Goal: Transaction & Acquisition: Purchase product/service

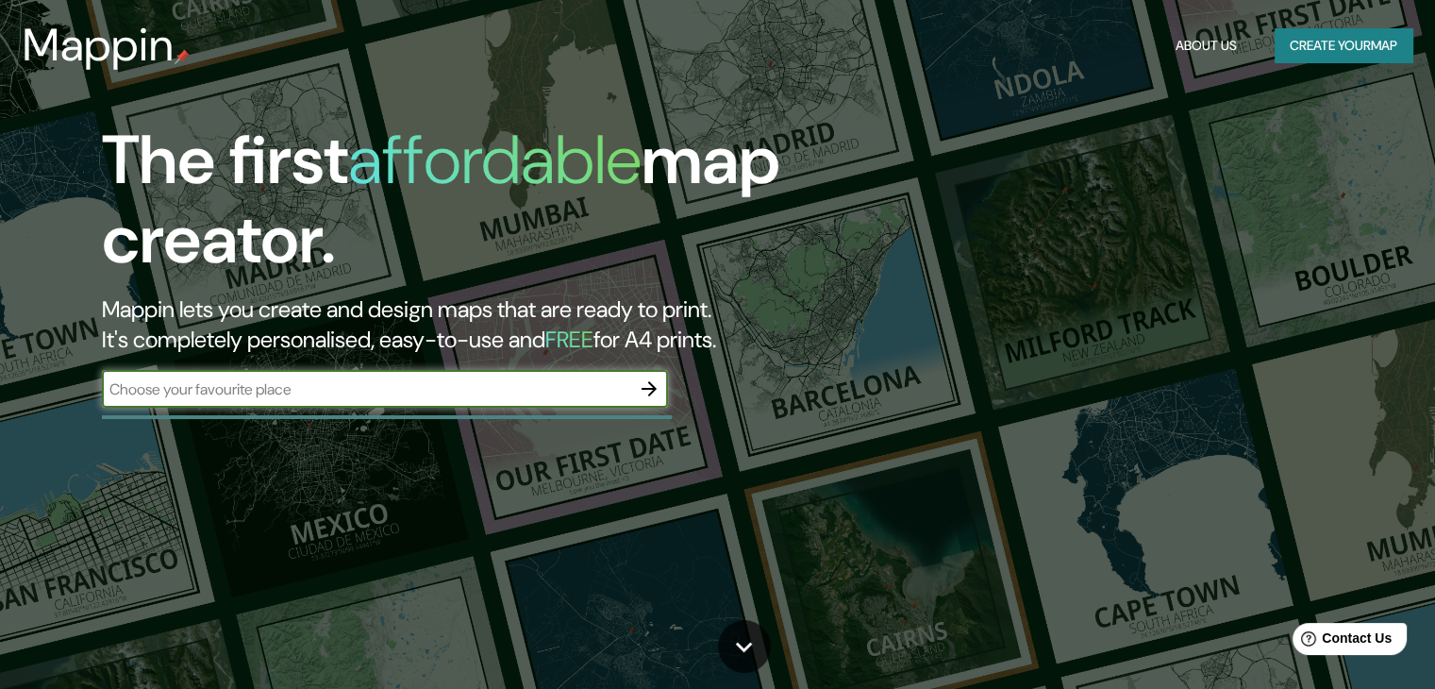
click at [326, 392] on input "text" at bounding box center [366, 389] width 528 height 22
type input "Tampico"
click at [650, 388] on icon "button" at bounding box center [649, 388] width 15 height 15
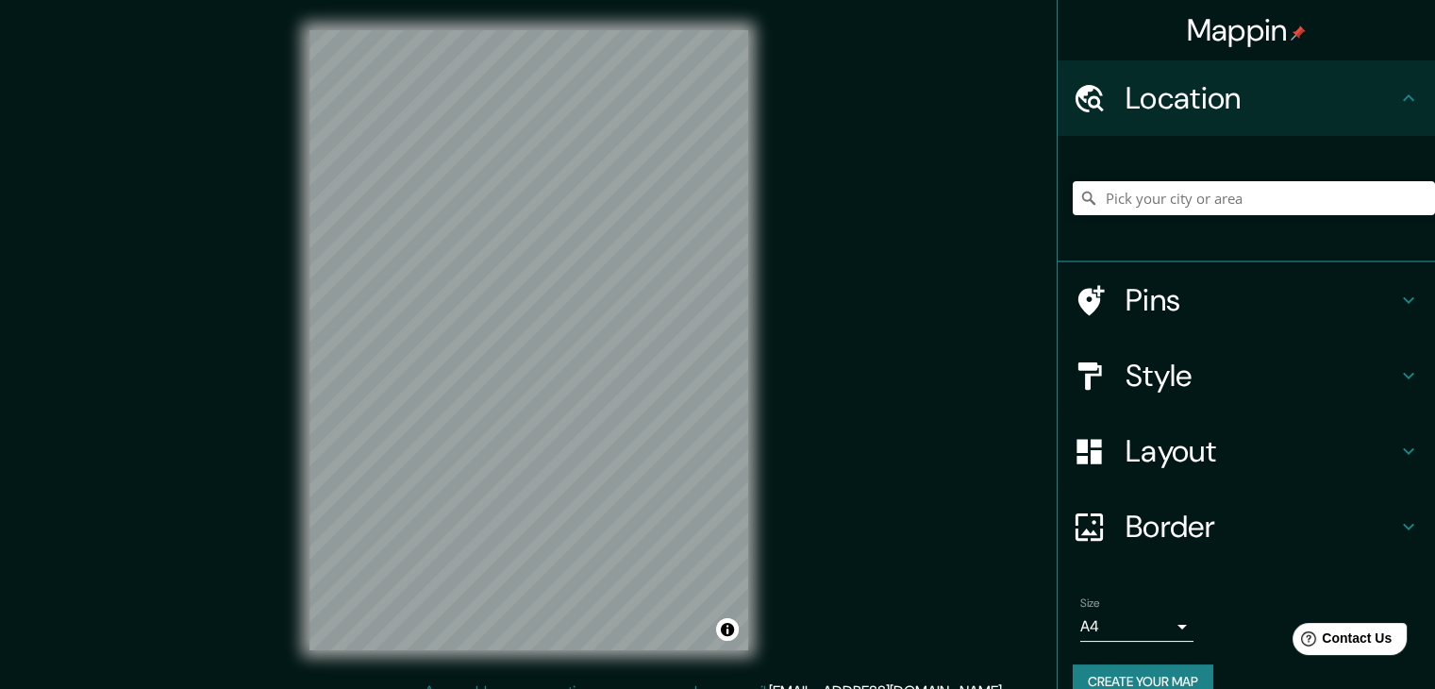
click at [1398, 105] on icon at bounding box center [1408, 98] width 23 height 23
click at [1378, 97] on h4 "Location" at bounding box center [1262, 98] width 272 height 38
click at [1170, 201] on input "Pick your city or area" at bounding box center [1254, 198] width 362 height 34
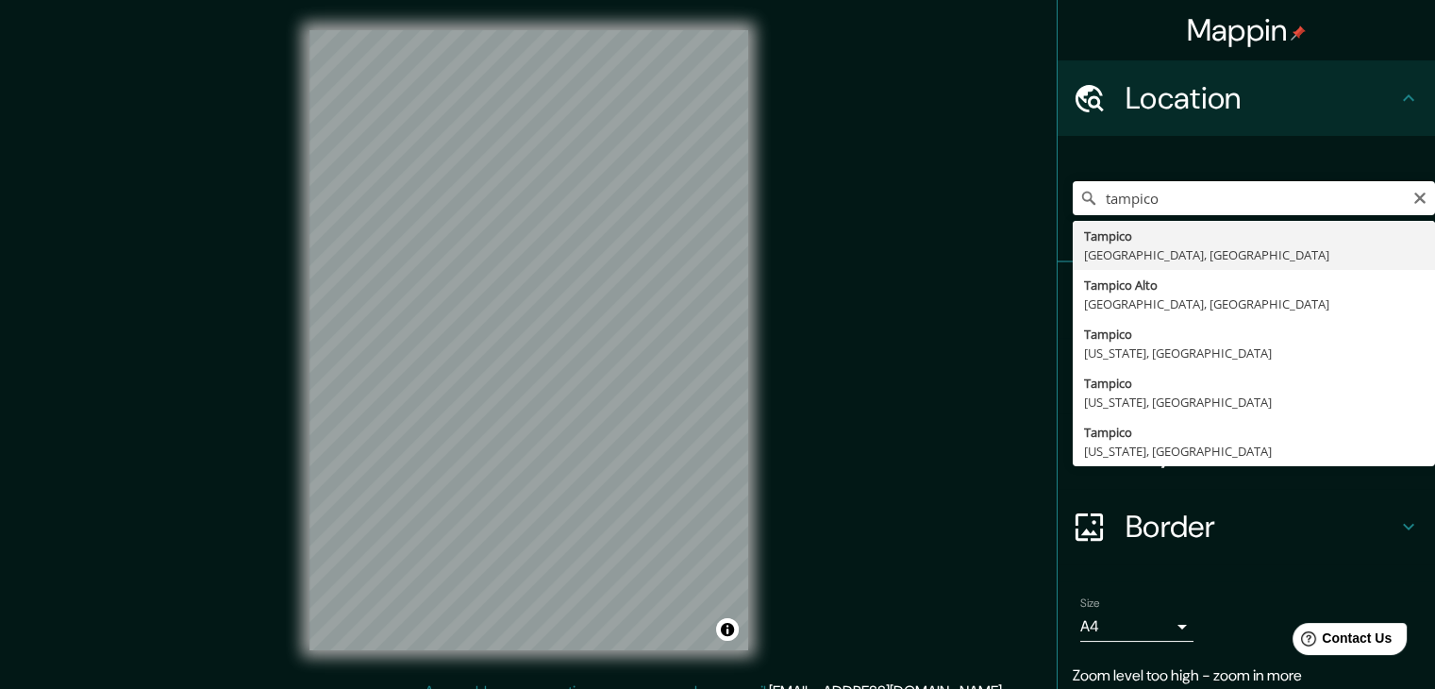
type input "[GEOGRAPHIC_DATA], [GEOGRAPHIC_DATA], [GEOGRAPHIC_DATA]"
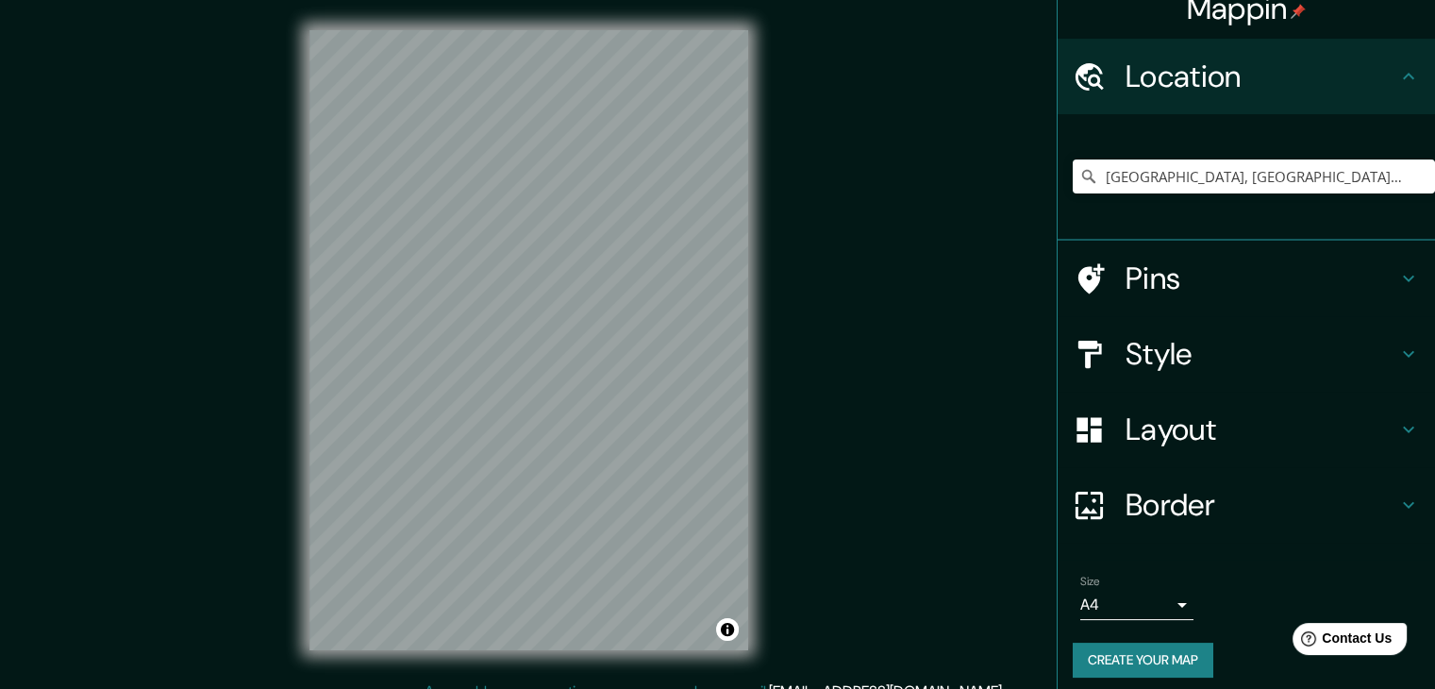
scroll to position [32, 0]
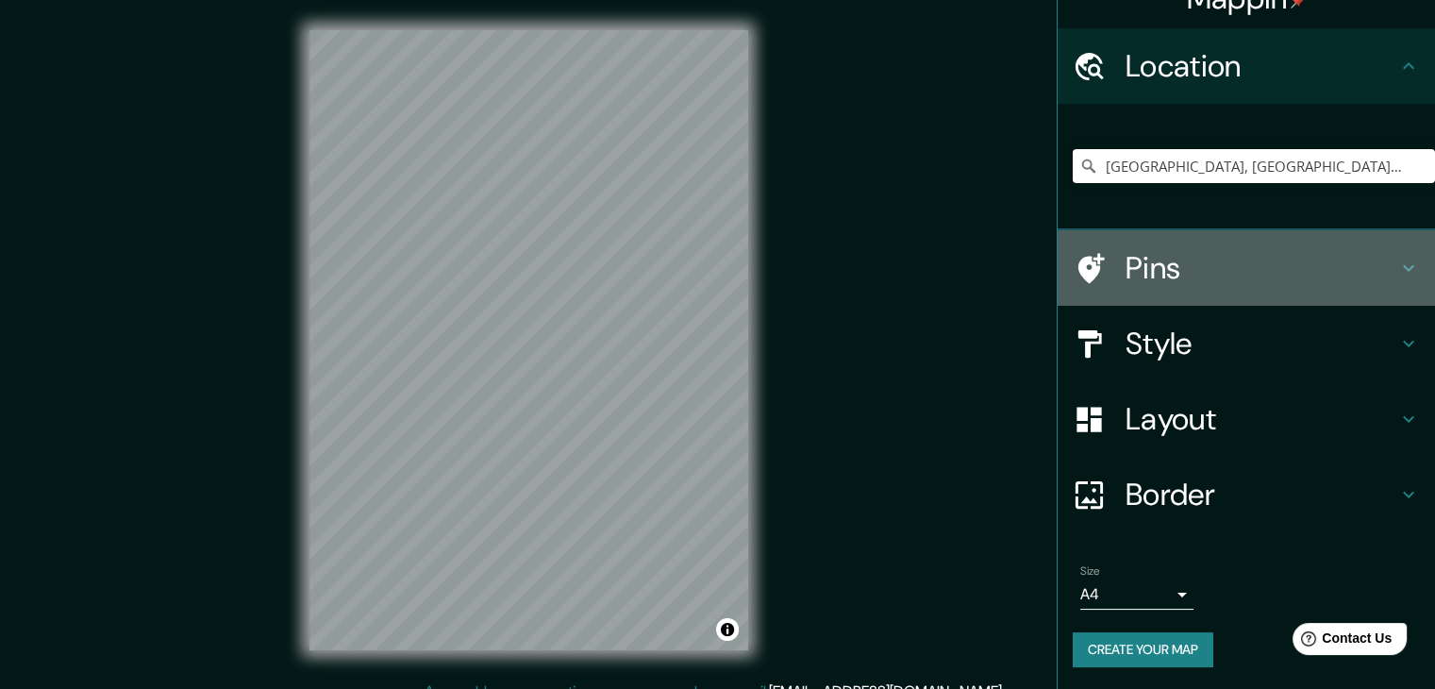
click at [1407, 265] on div "Pins" at bounding box center [1246, 267] width 377 height 75
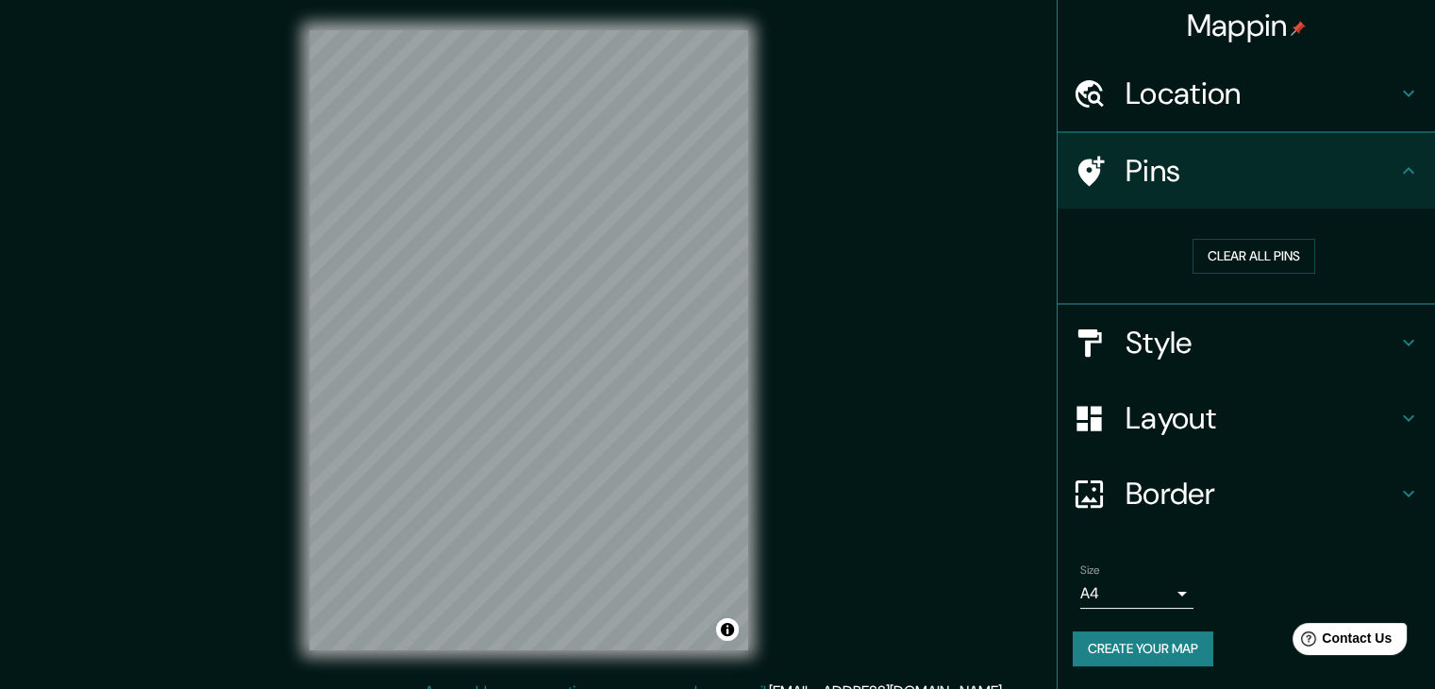
scroll to position [4, 0]
click at [1257, 260] on button "Clear all pins" at bounding box center [1254, 257] width 123 height 35
click at [1398, 170] on icon at bounding box center [1408, 171] width 23 height 23
click at [1397, 177] on icon at bounding box center [1408, 171] width 23 height 23
click at [1403, 343] on icon at bounding box center [1408, 344] width 11 height 7
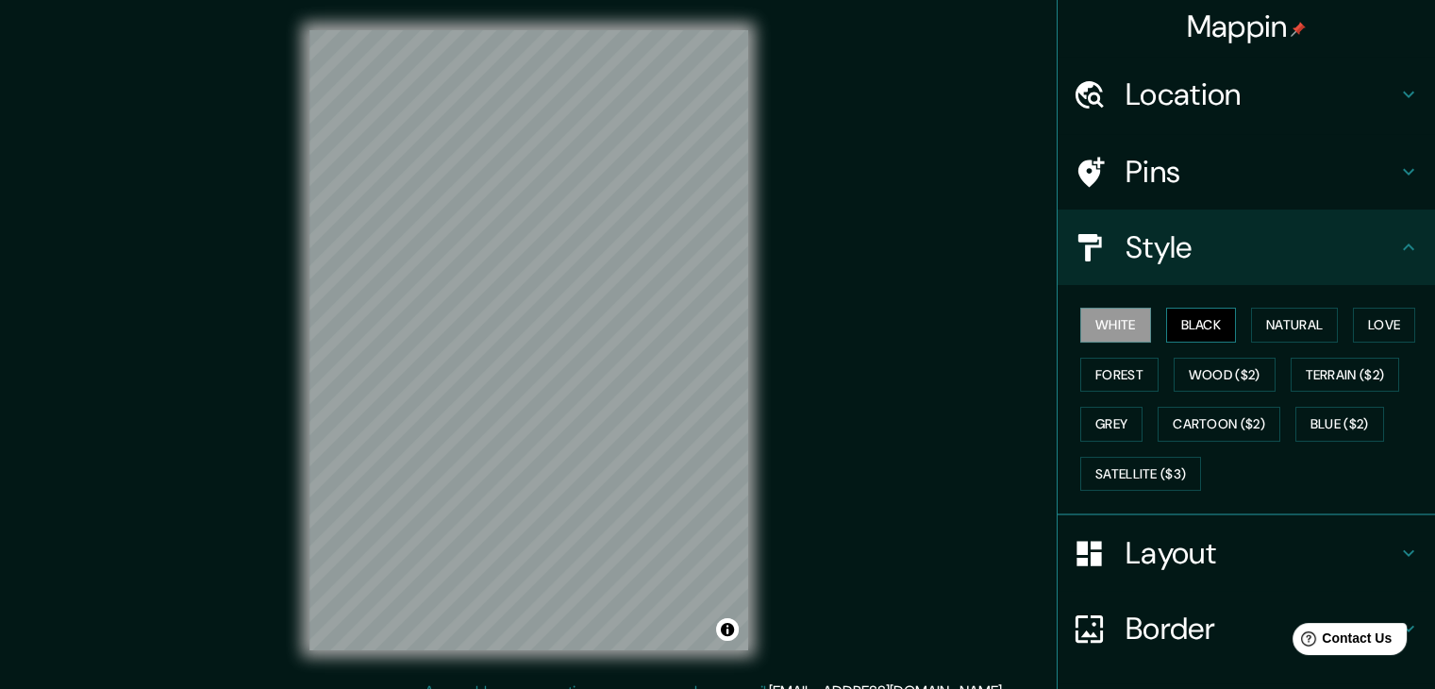
click at [1199, 326] on button "Black" at bounding box center [1201, 325] width 71 height 35
click at [1100, 326] on button "White" at bounding box center [1115, 325] width 71 height 35
click at [1186, 326] on button "Black" at bounding box center [1201, 325] width 71 height 35
click at [1270, 321] on button "Natural" at bounding box center [1294, 325] width 87 height 35
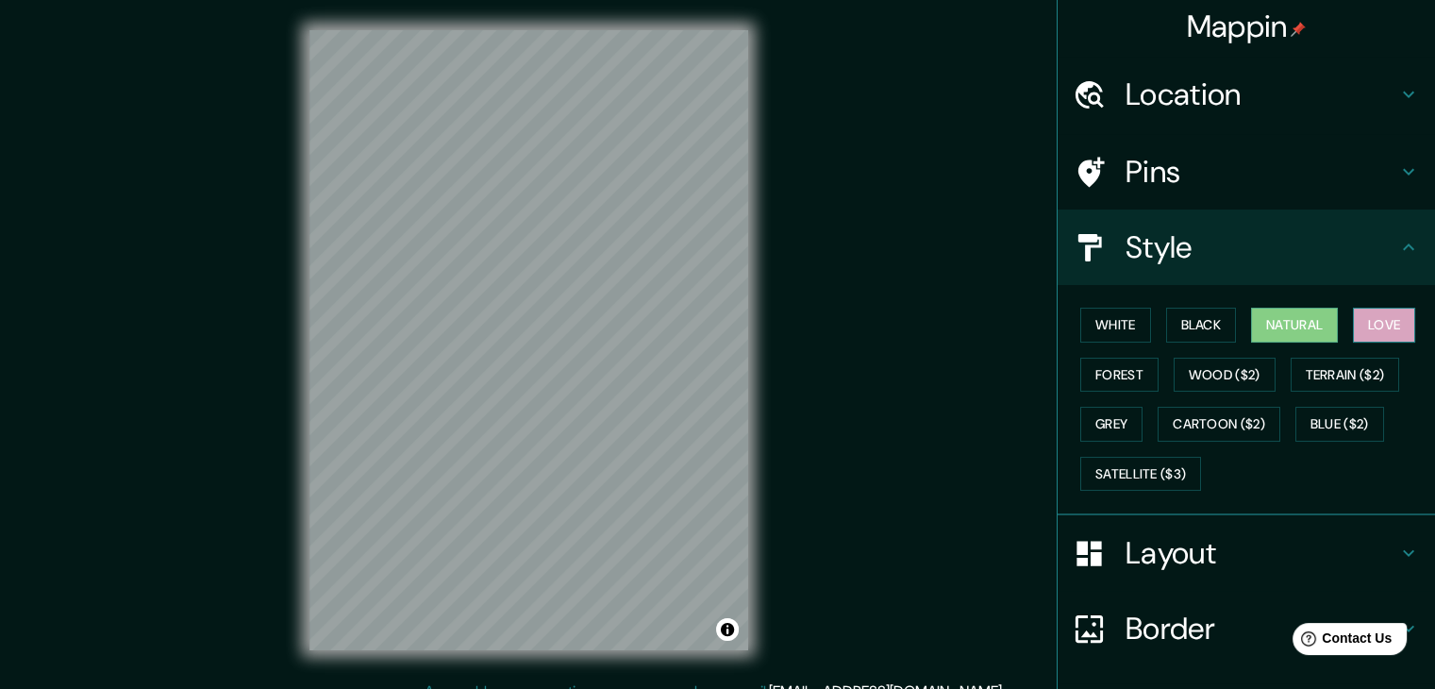
click at [1377, 316] on button "Love" at bounding box center [1384, 325] width 62 height 35
click at [1102, 376] on button "Forest" at bounding box center [1119, 375] width 78 height 35
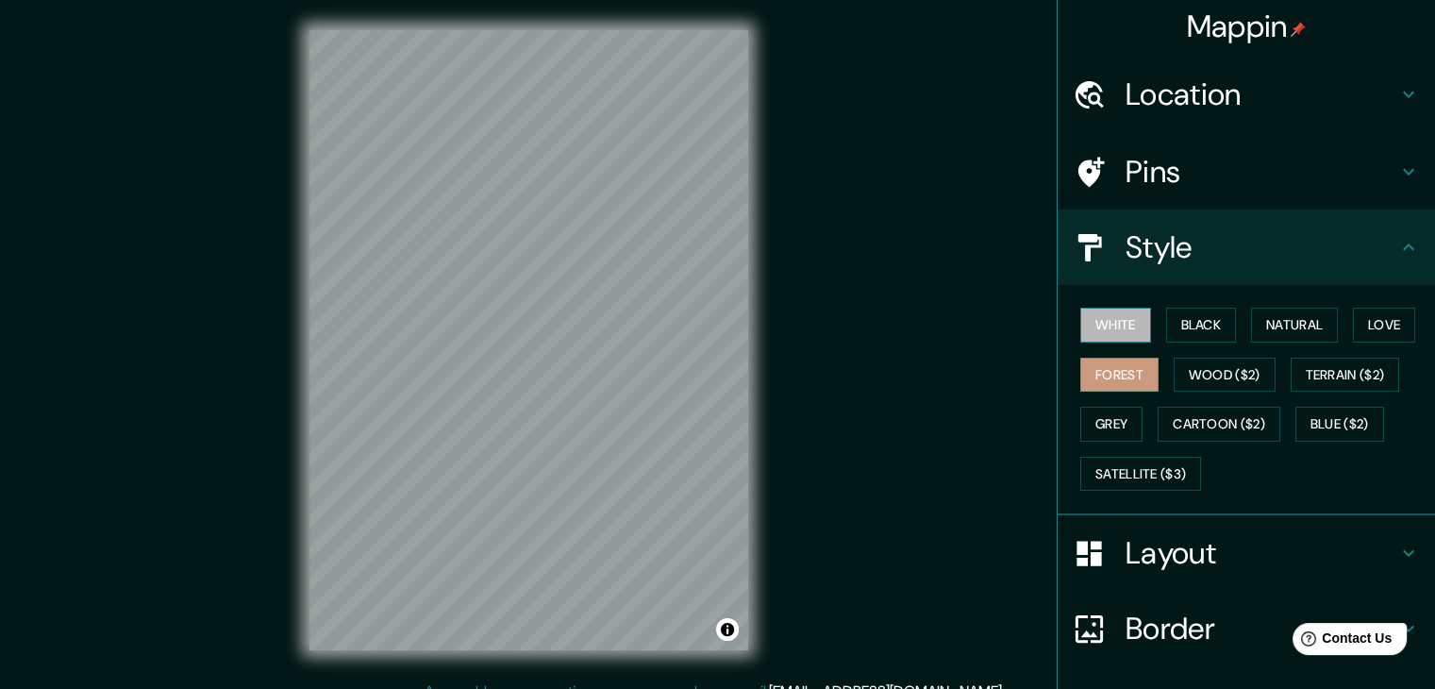
click at [1105, 320] on button "White" at bounding box center [1115, 325] width 71 height 35
click at [1254, 319] on button "Natural" at bounding box center [1294, 325] width 87 height 35
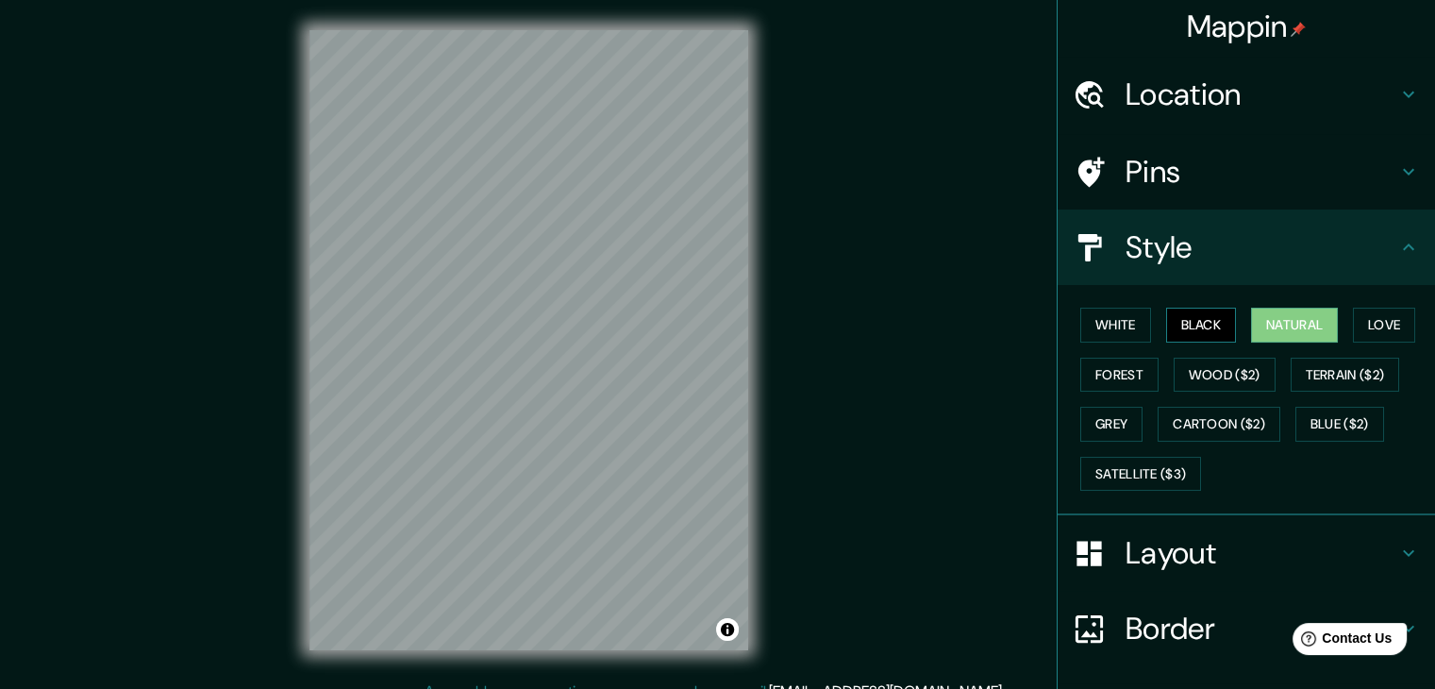
click at [1181, 317] on button "Black" at bounding box center [1201, 325] width 71 height 35
click at [1111, 327] on button "White" at bounding box center [1115, 325] width 71 height 35
click at [1267, 326] on button "Natural" at bounding box center [1294, 325] width 87 height 35
click at [1397, 241] on icon at bounding box center [1408, 247] width 23 height 23
click at [1397, 171] on icon at bounding box center [1408, 171] width 23 height 23
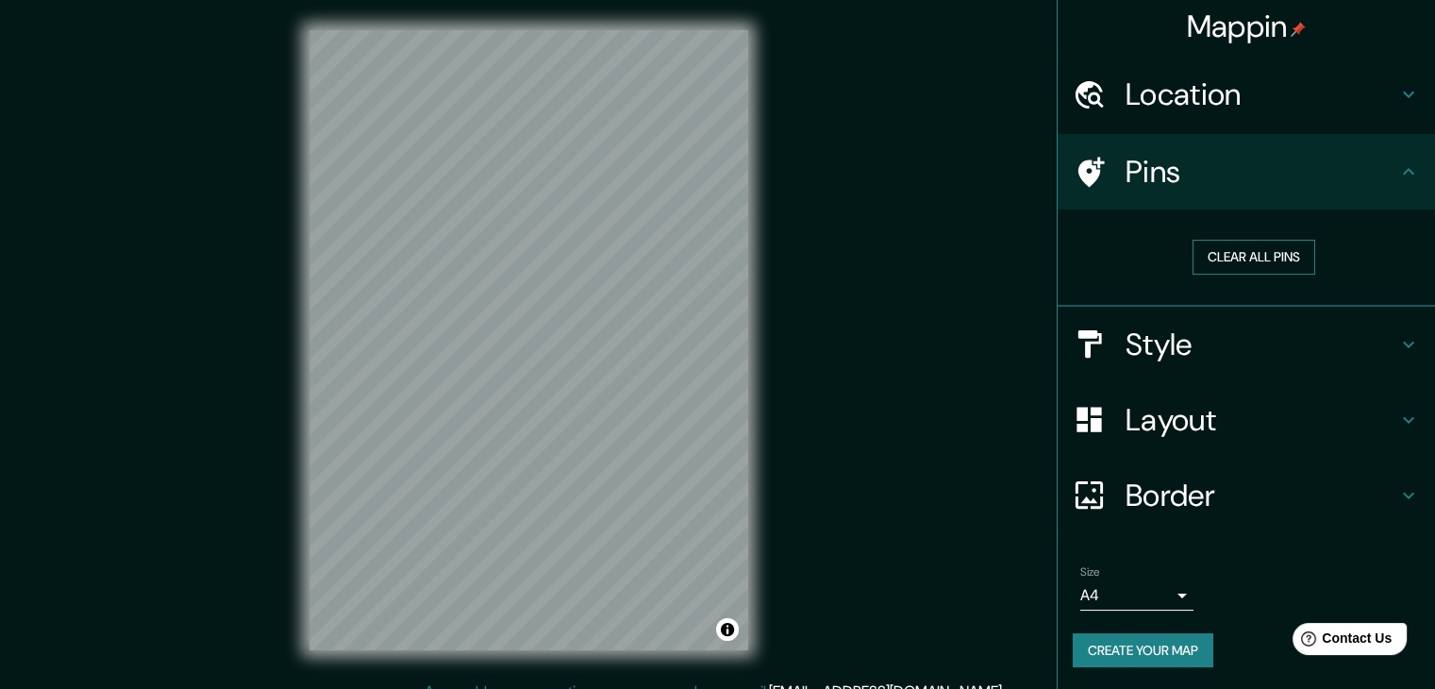
click at [1261, 253] on button "Clear all pins" at bounding box center [1254, 257] width 123 height 35
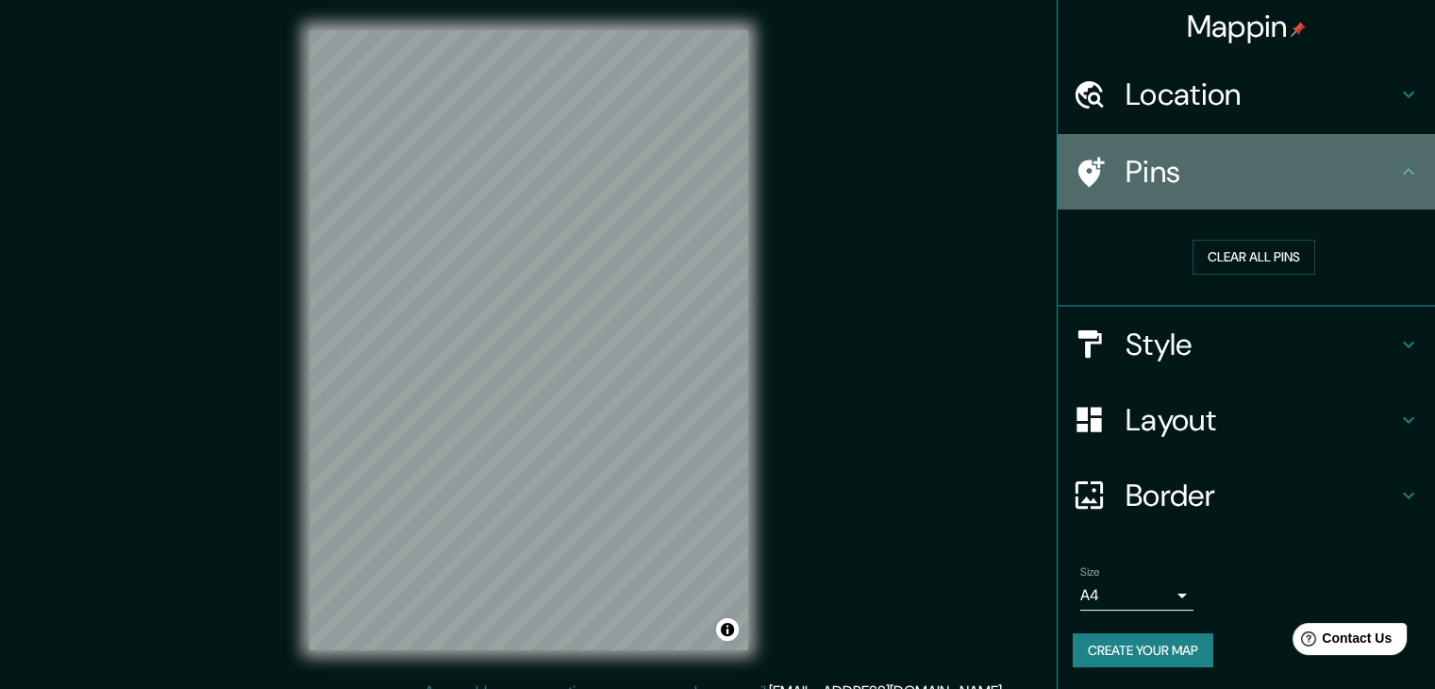
click at [1369, 190] on div "Pins" at bounding box center [1246, 171] width 377 height 75
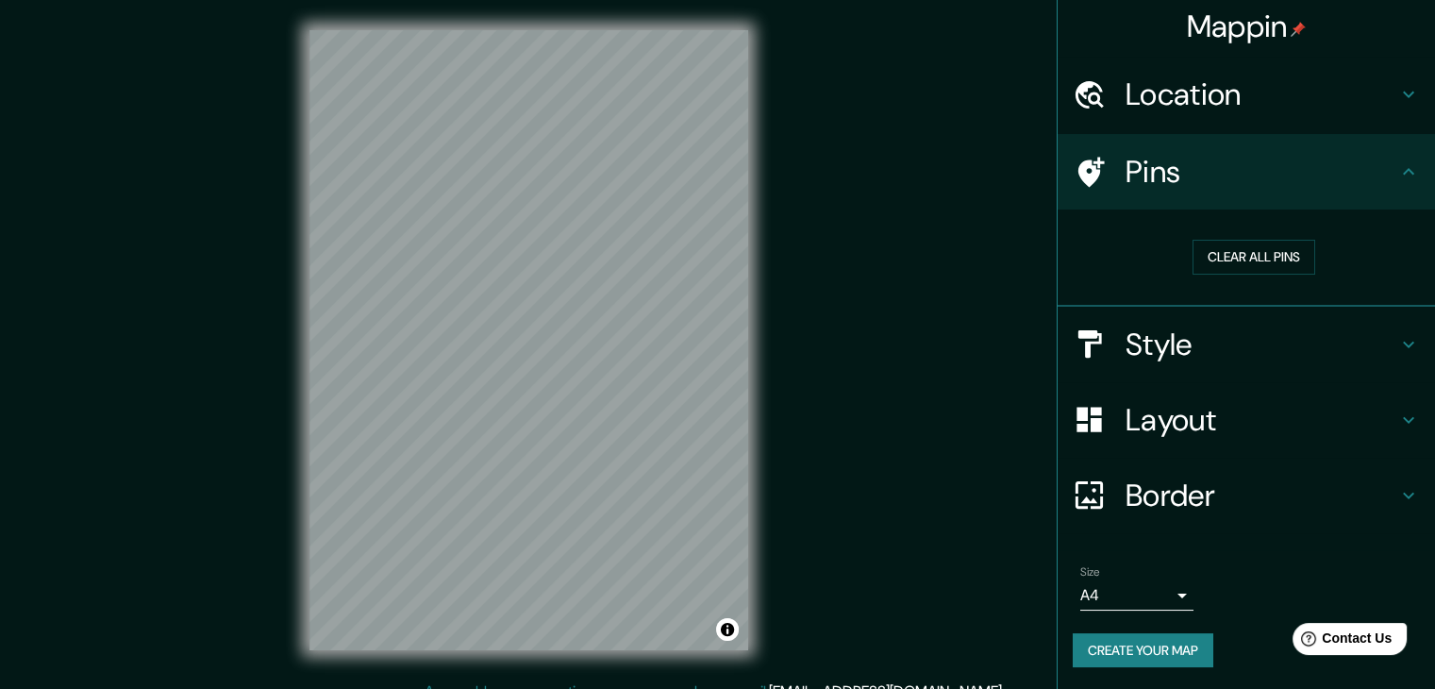
click at [1397, 409] on icon at bounding box center [1408, 420] width 23 height 23
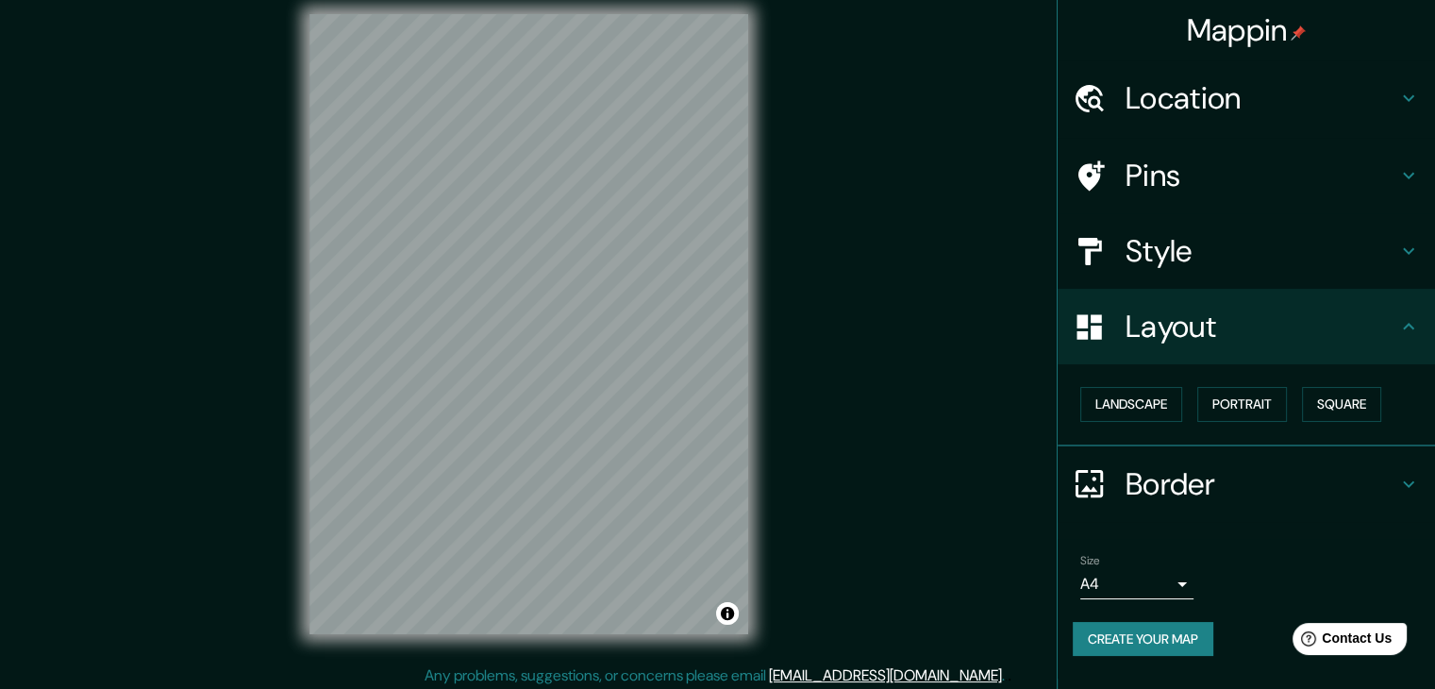
scroll to position [22, 0]
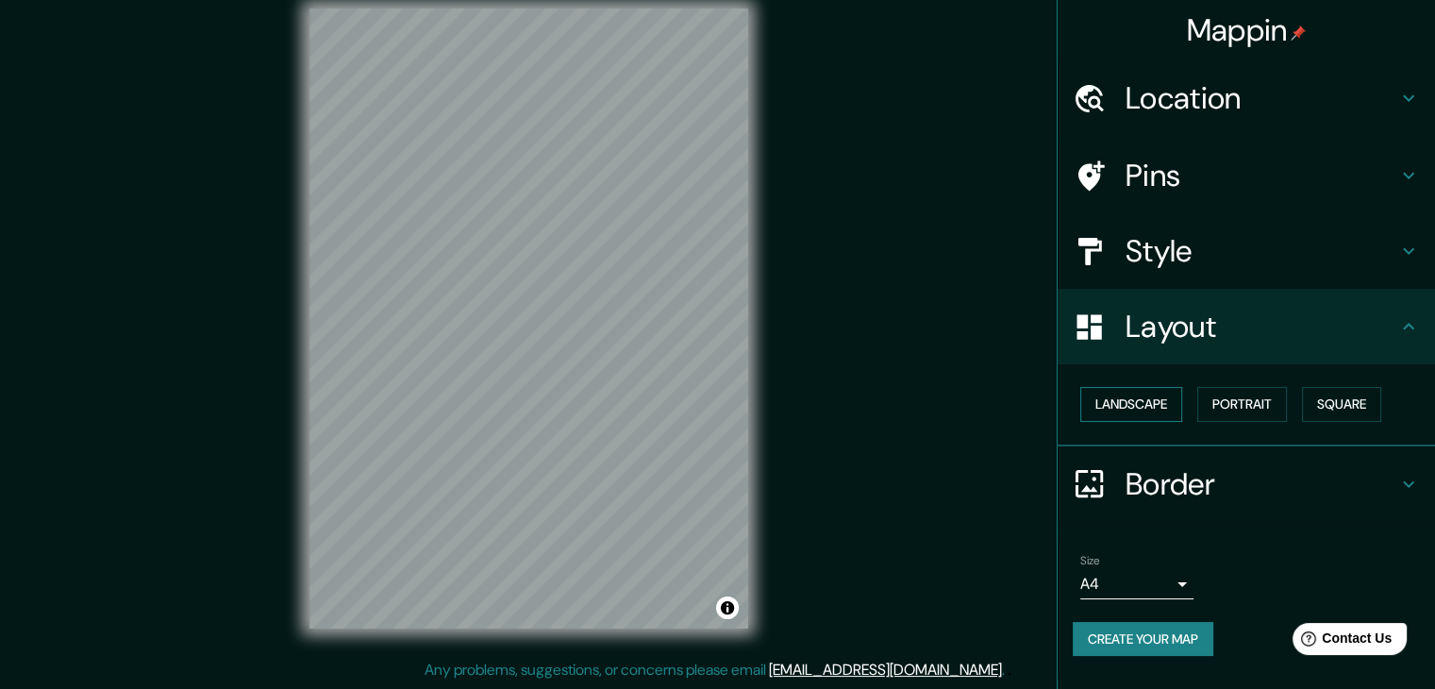
click at [1153, 409] on button "Landscape" at bounding box center [1131, 404] width 102 height 35
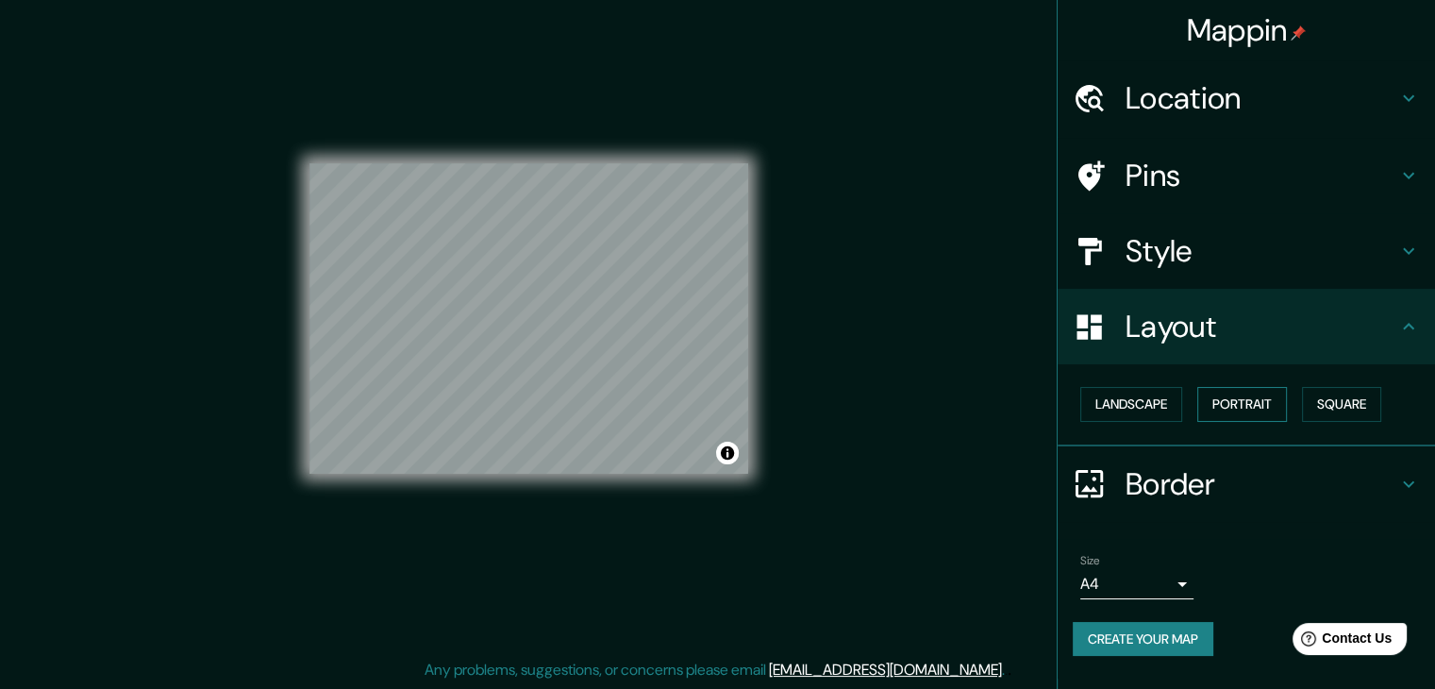
click at [1238, 399] on button "Portrait" at bounding box center [1242, 404] width 90 height 35
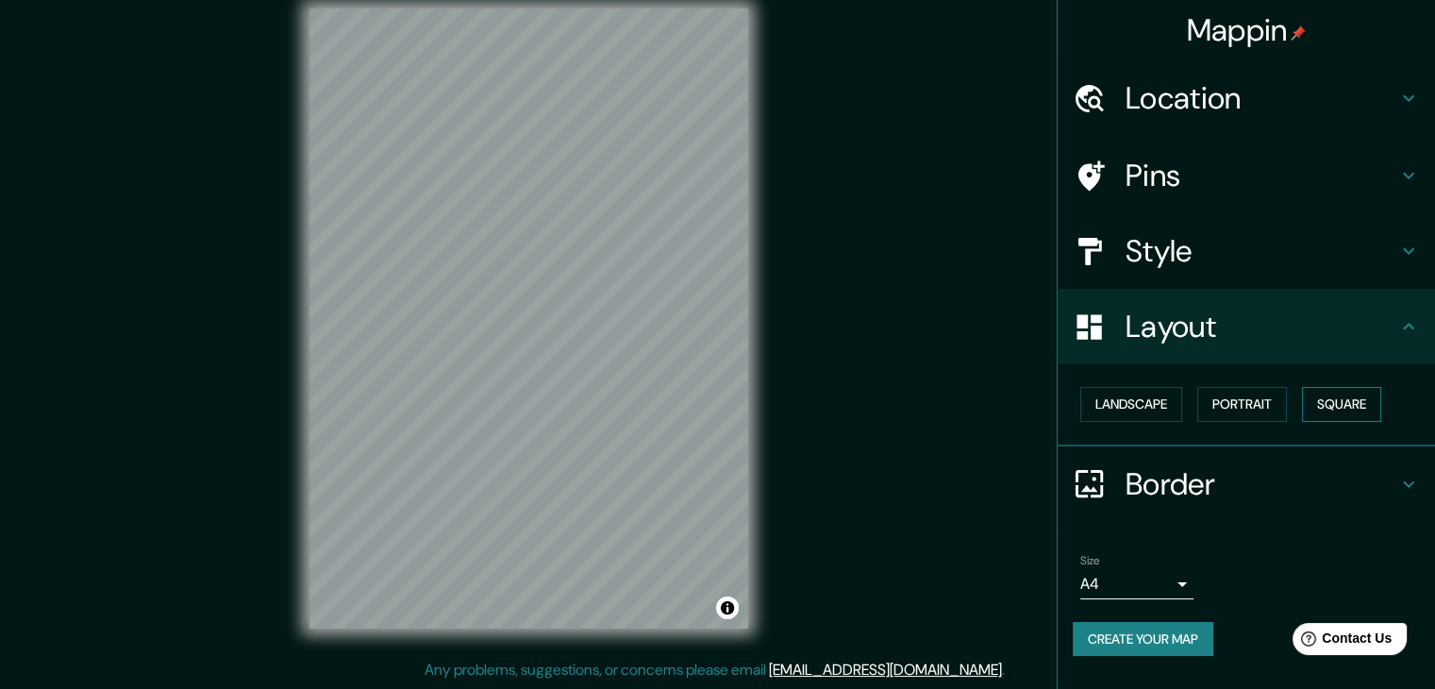
click at [1341, 399] on button "Square" at bounding box center [1341, 404] width 79 height 35
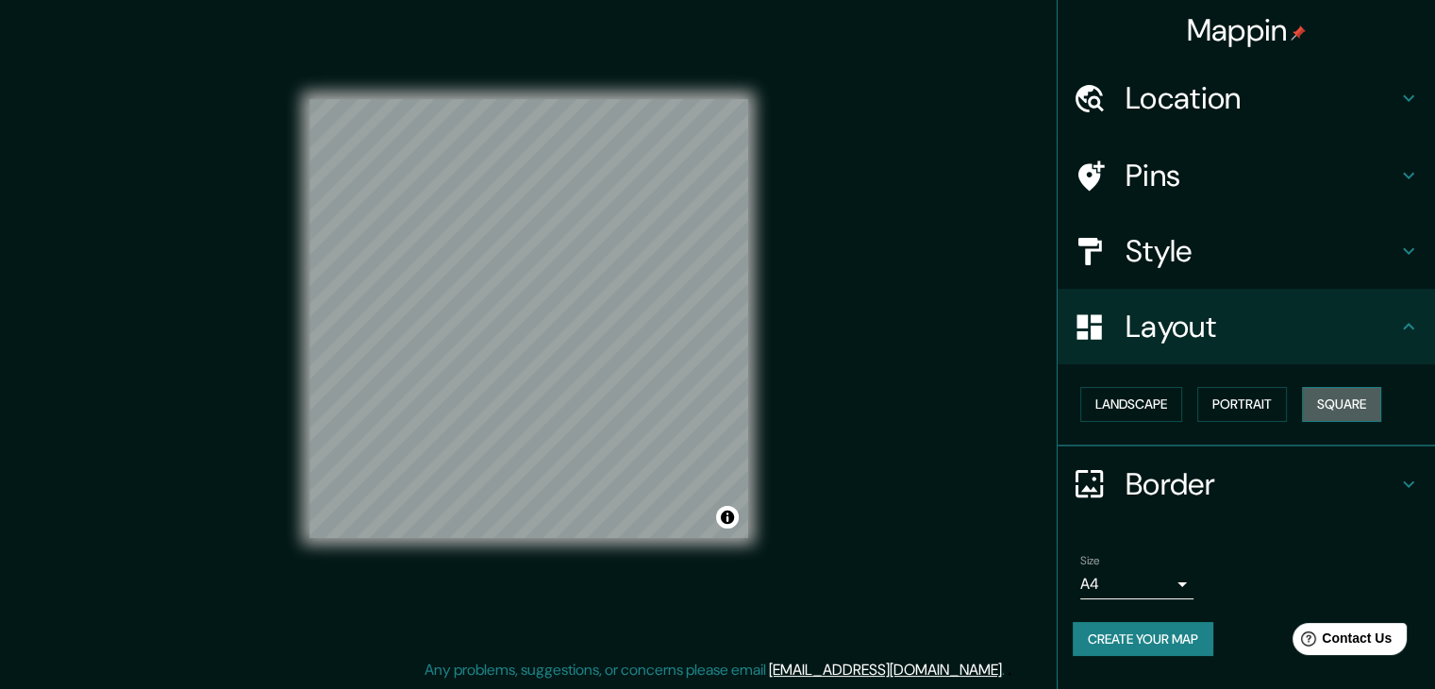
click at [1341, 399] on button "Square" at bounding box center [1341, 404] width 79 height 35
click at [1249, 412] on button "Portrait" at bounding box center [1242, 404] width 90 height 35
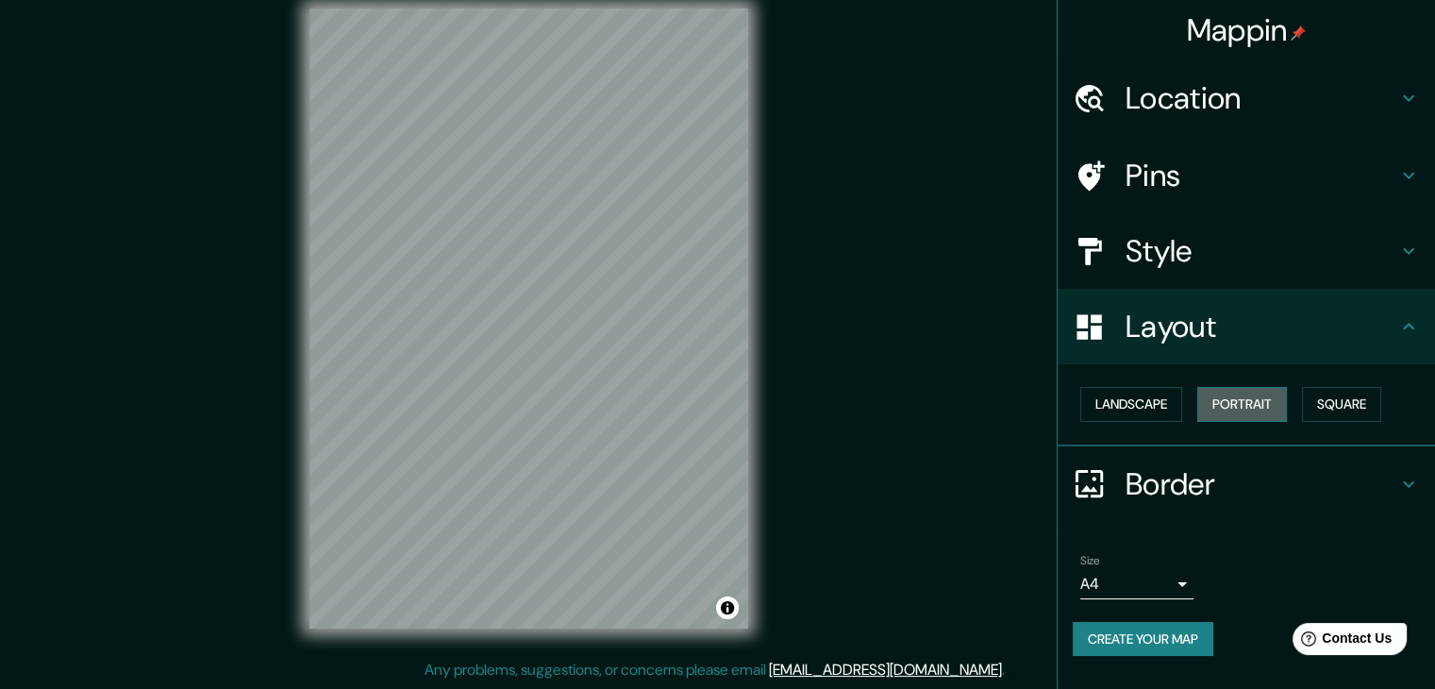
click at [1249, 412] on button "Portrait" at bounding box center [1242, 404] width 90 height 35
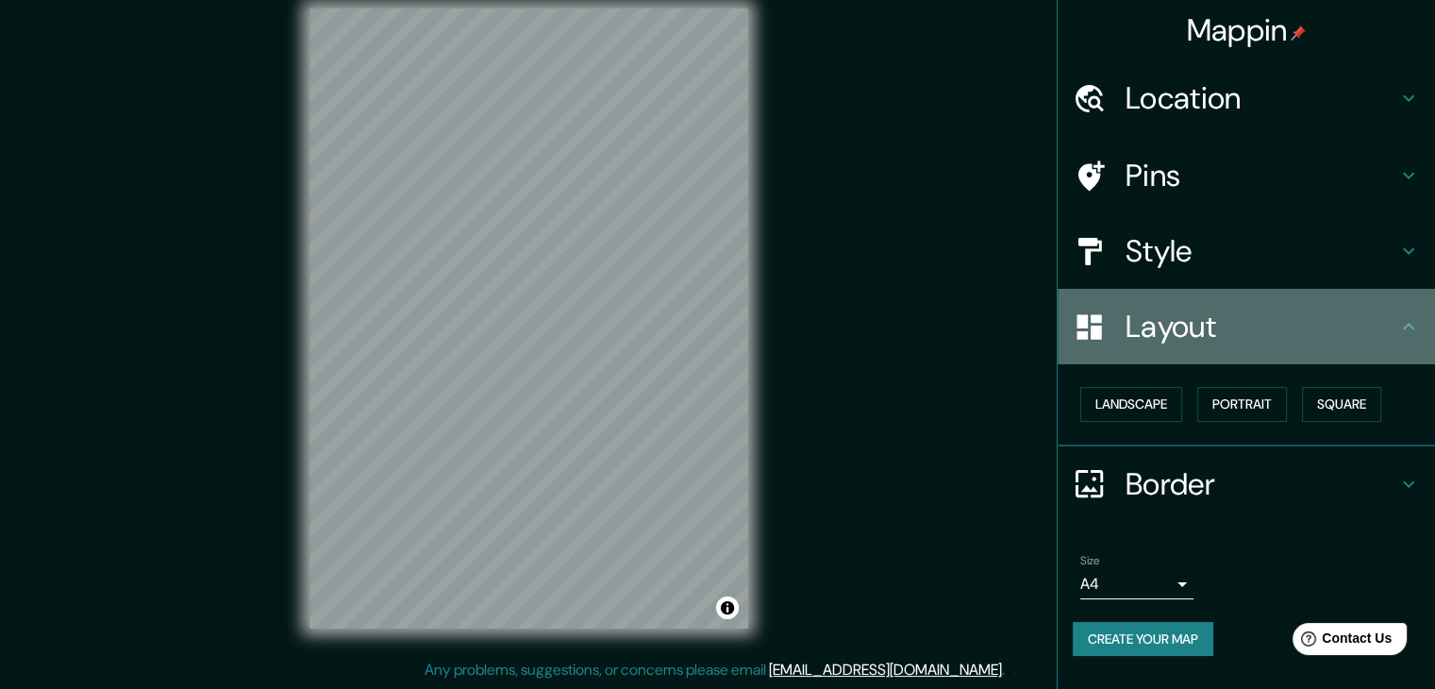
click at [1405, 318] on icon at bounding box center [1408, 326] width 23 height 23
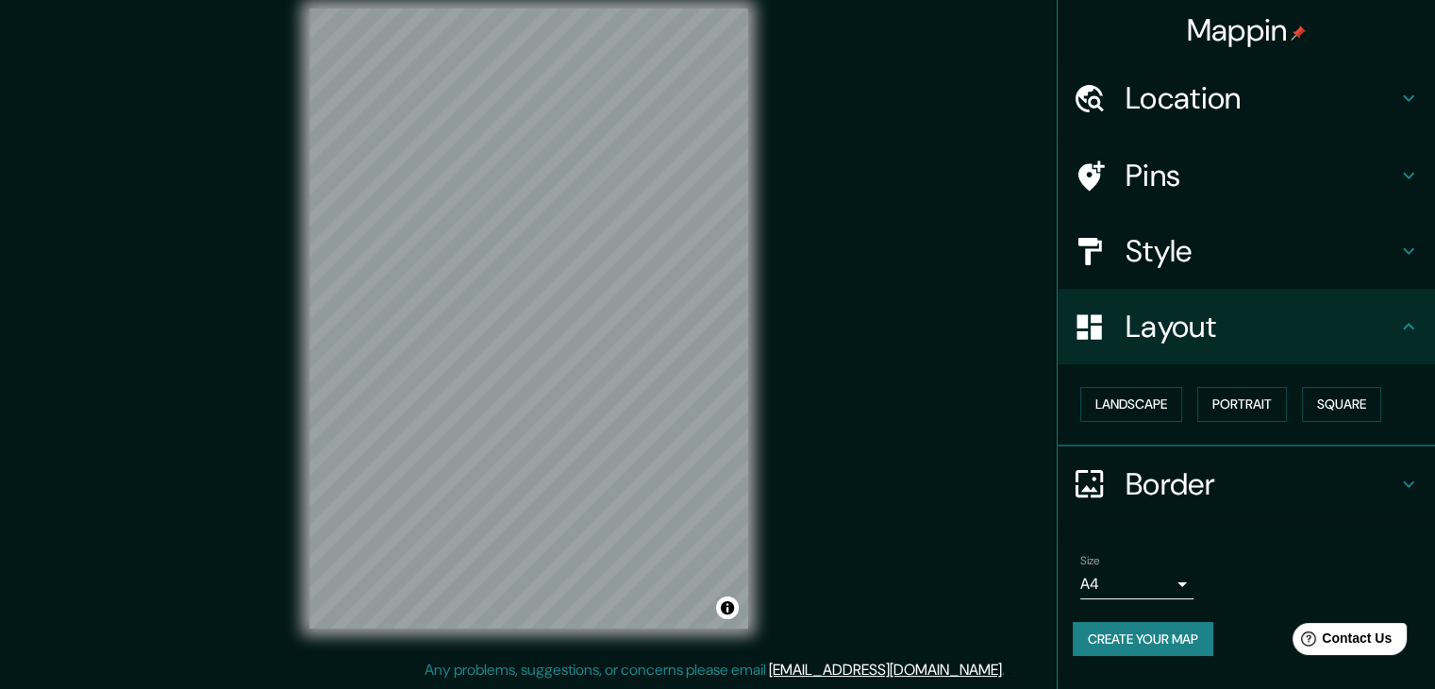
click at [1389, 485] on h4 "Border" at bounding box center [1262, 484] width 272 height 38
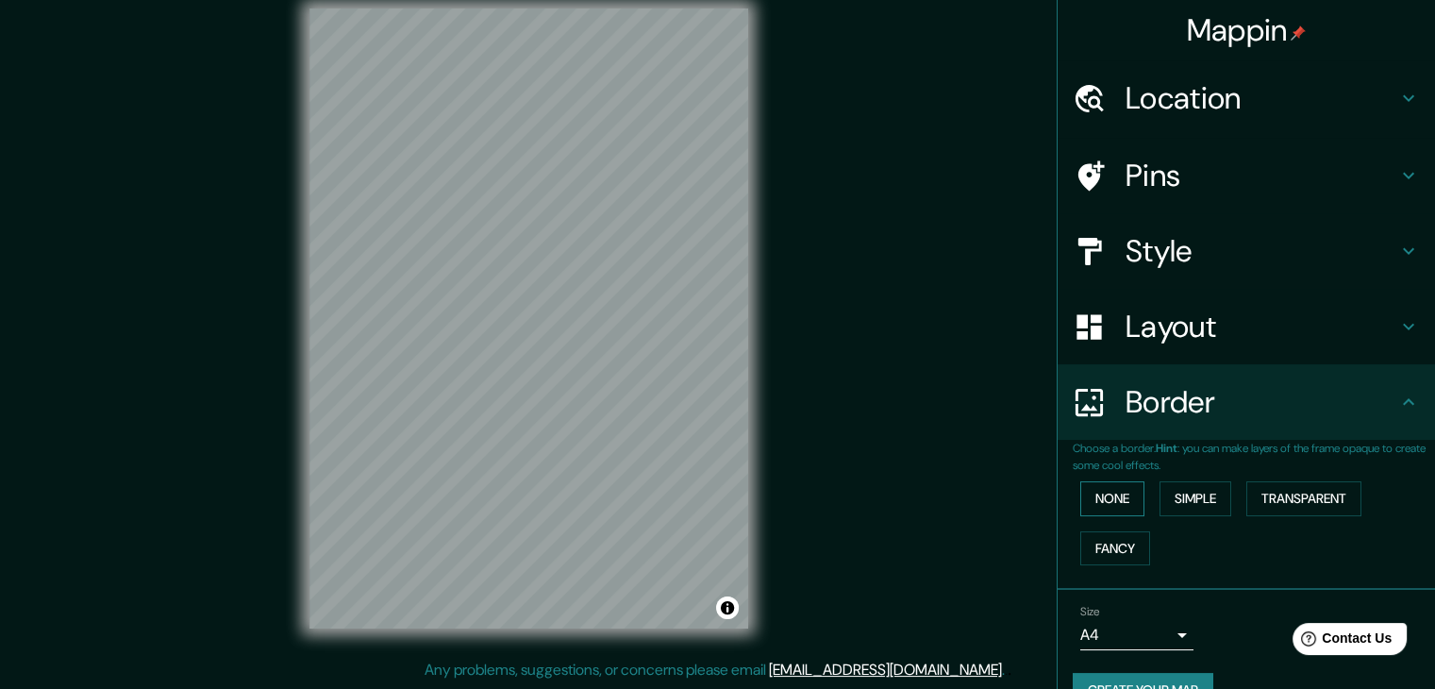
click at [1115, 490] on button "None" at bounding box center [1112, 498] width 64 height 35
click at [1200, 493] on button "Simple" at bounding box center [1196, 498] width 72 height 35
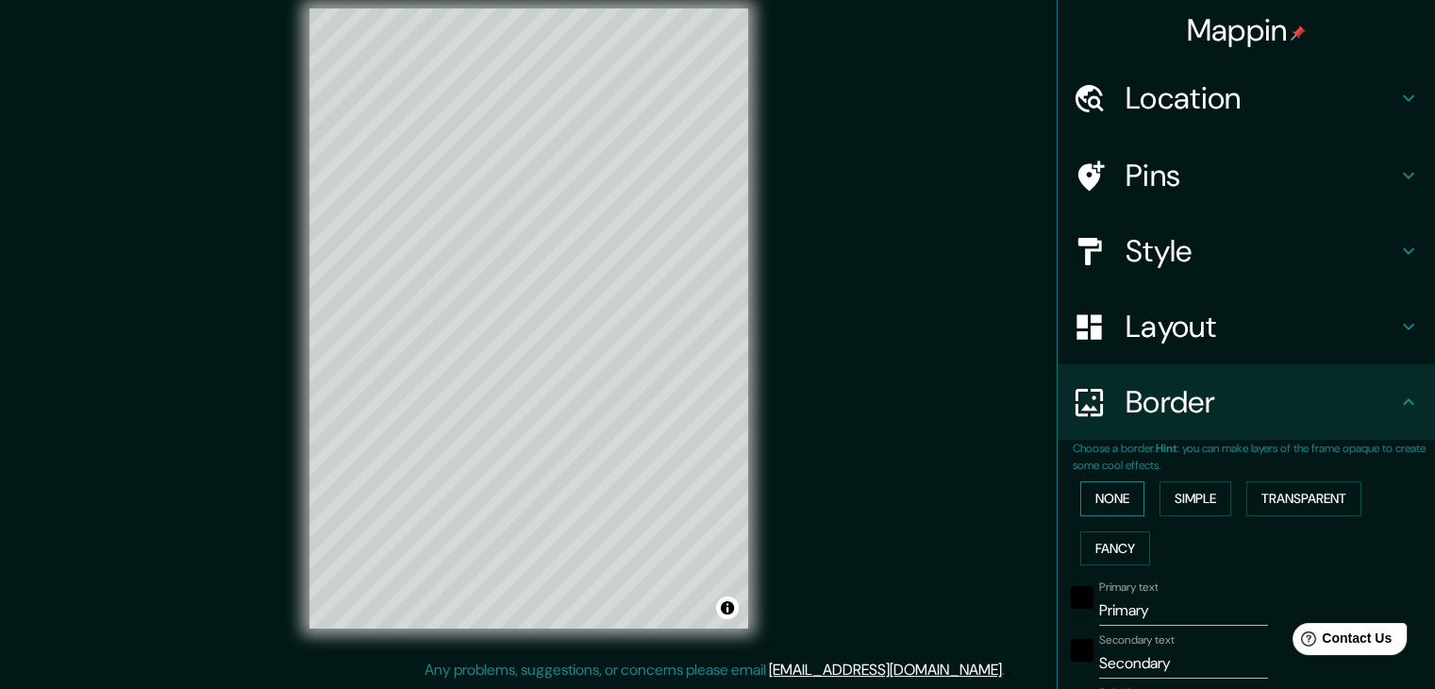
click at [1121, 499] on button "None" at bounding box center [1112, 498] width 64 height 35
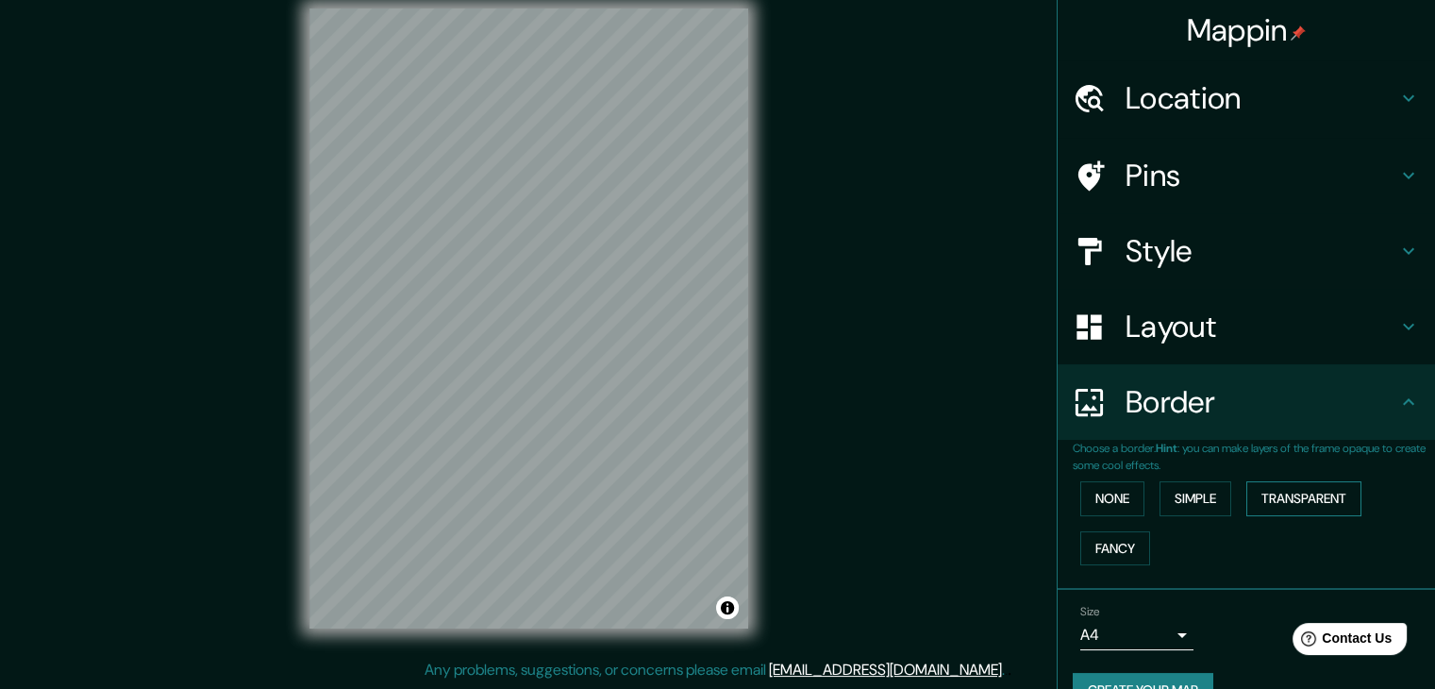
click at [1310, 507] on button "Transparent" at bounding box center [1303, 498] width 115 height 35
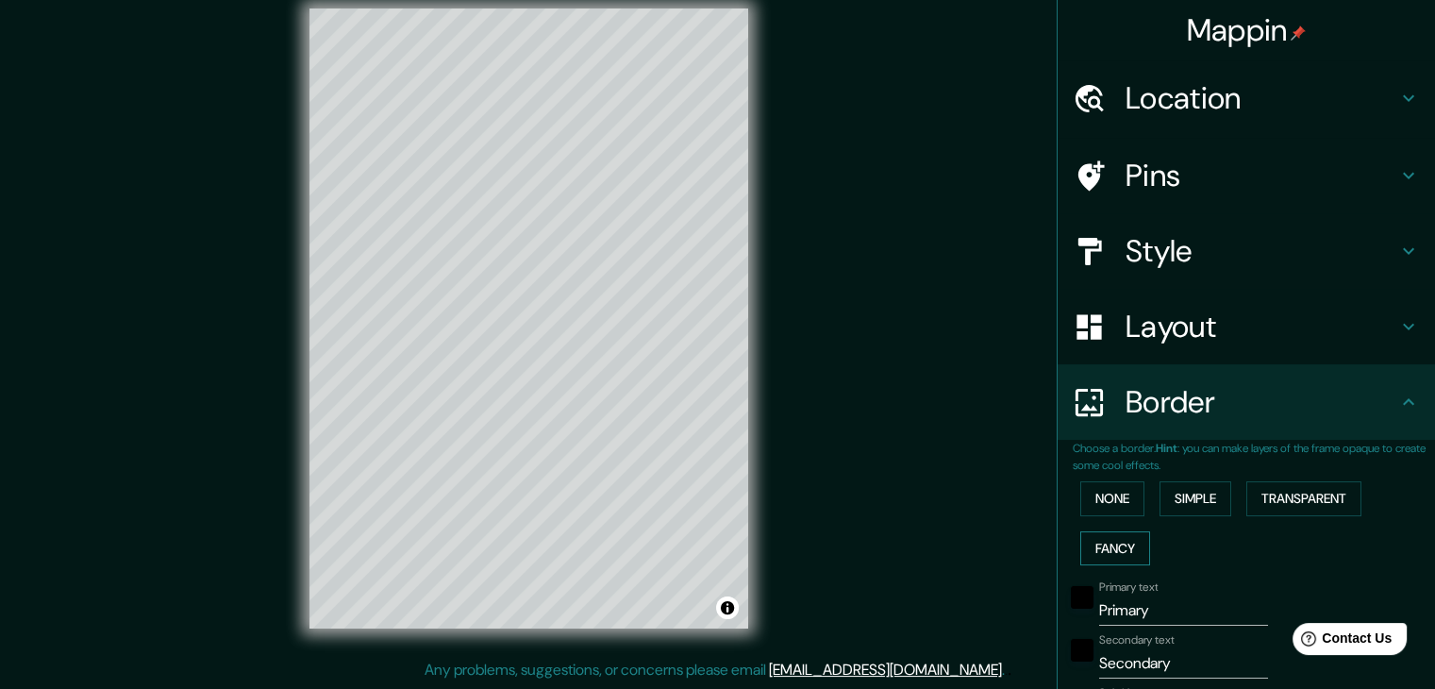
click at [1104, 544] on button "Fancy" at bounding box center [1115, 548] width 70 height 35
click at [1112, 497] on button "None" at bounding box center [1112, 498] width 64 height 35
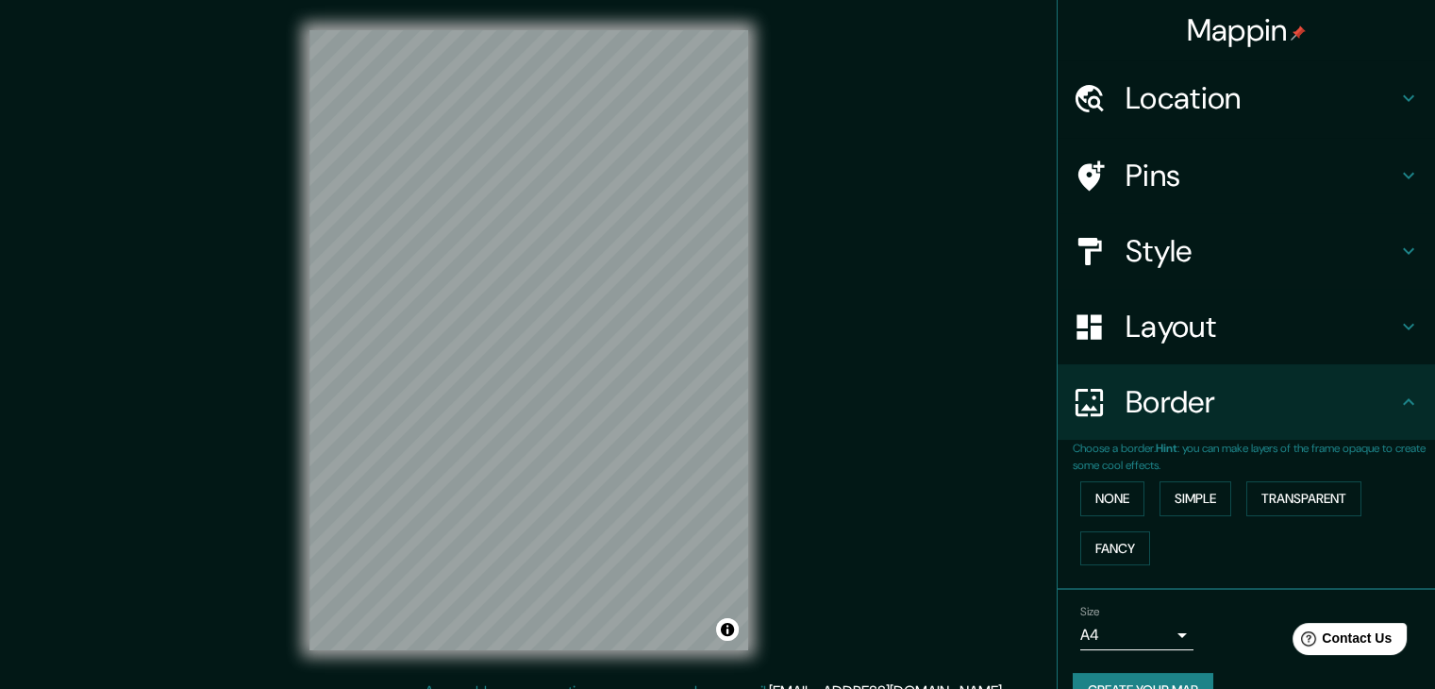
scroll to position [40, 0]
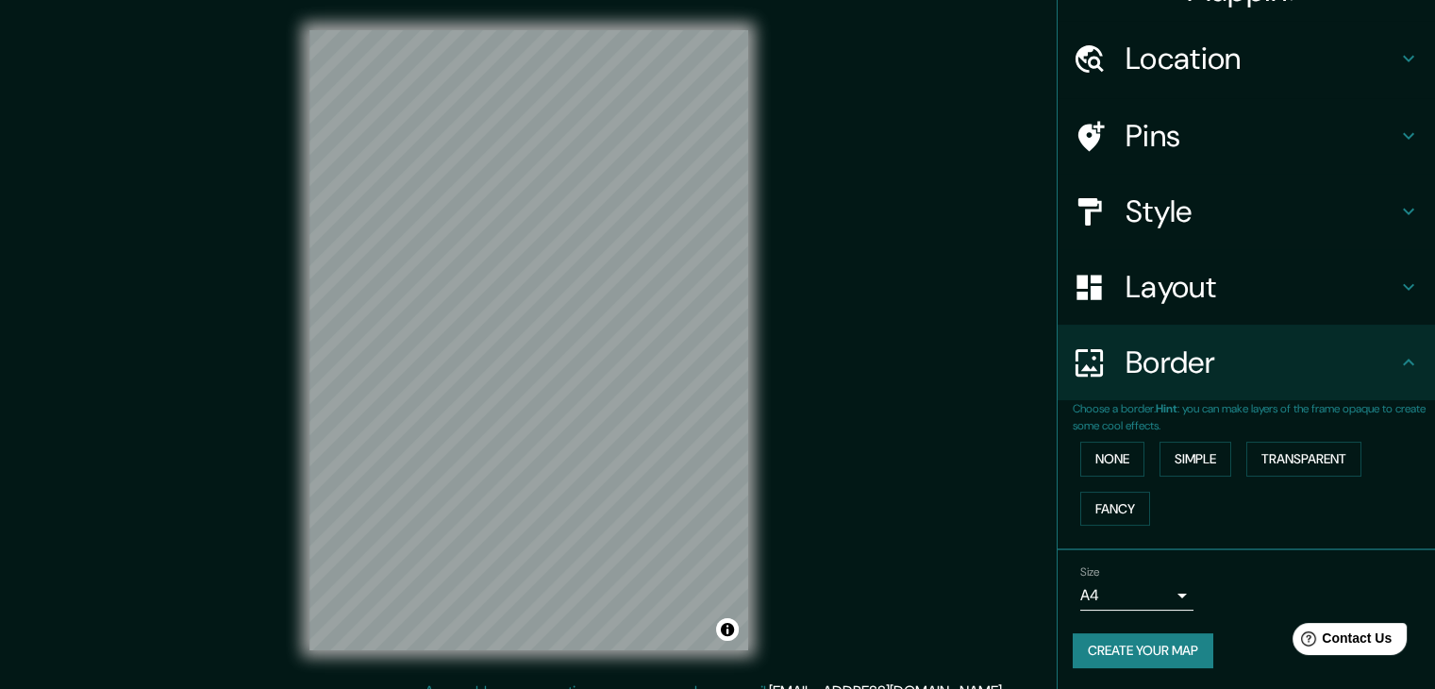
click at [1158, 595] on body "Mappin Location [GEOGRAPHIC_DATA], [GEOGRAPHIC_DATA], [GEOGRAPHIC_DATA] Pins St…" at bounding box center [717, 344] width 1435 height 689
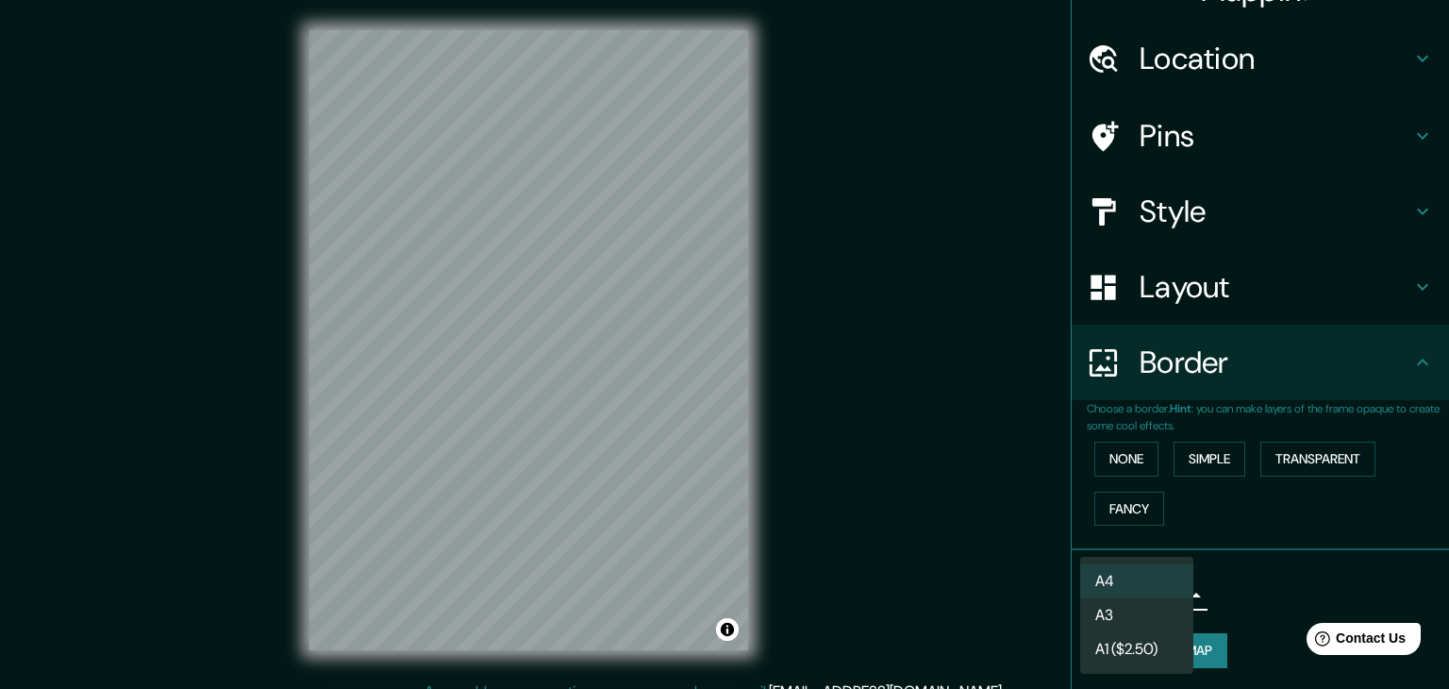
click at [1152, 613] on li "A3" at bounding box center [1136, 615] width 113 height 34
type input "a4"
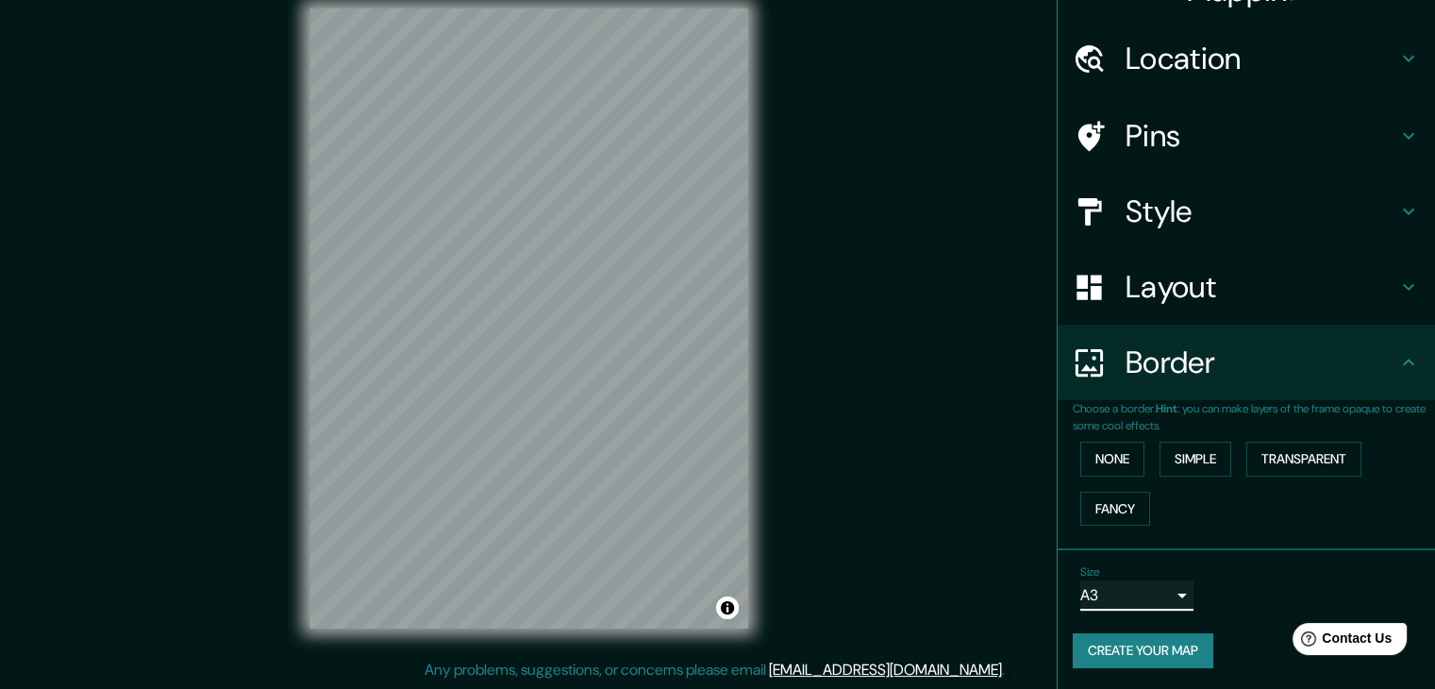
scroll to position [0, 0]
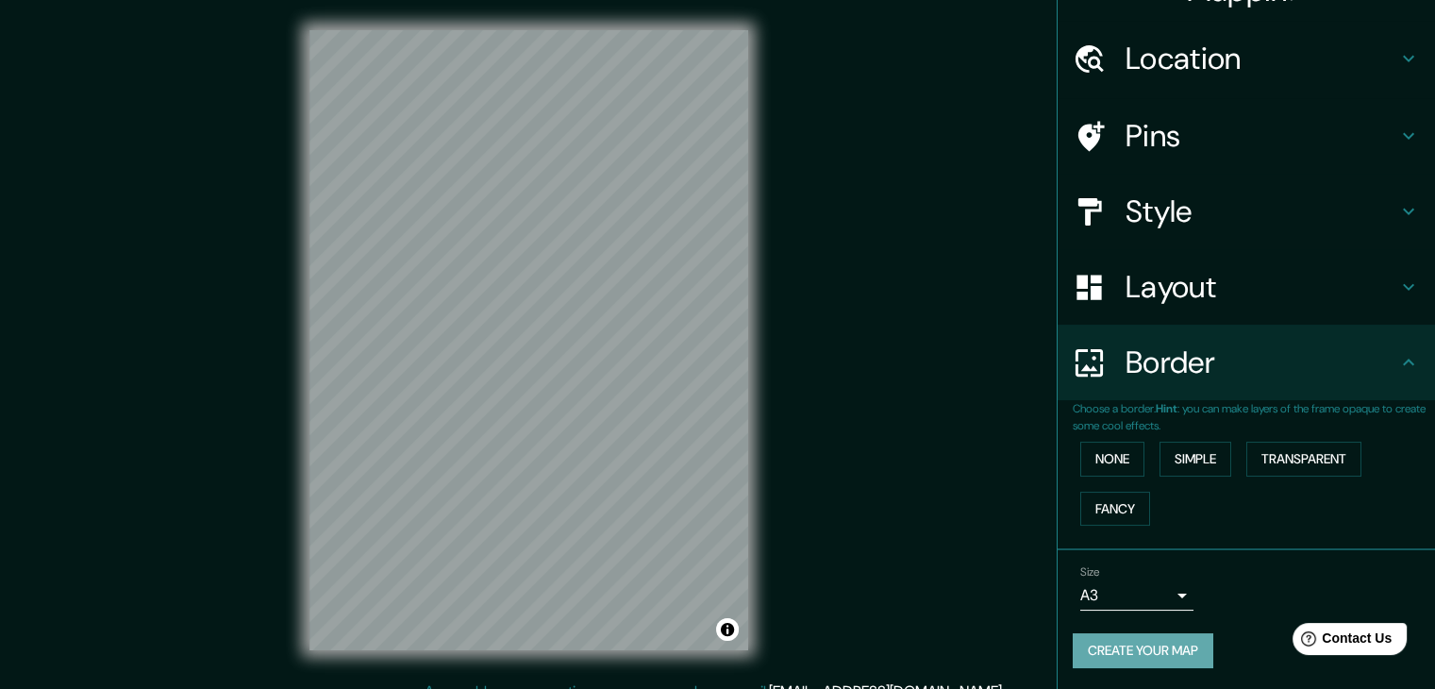
click at [1117, 659] on button "Create your map" at bounding box center [1143, 650] width 141 height 35
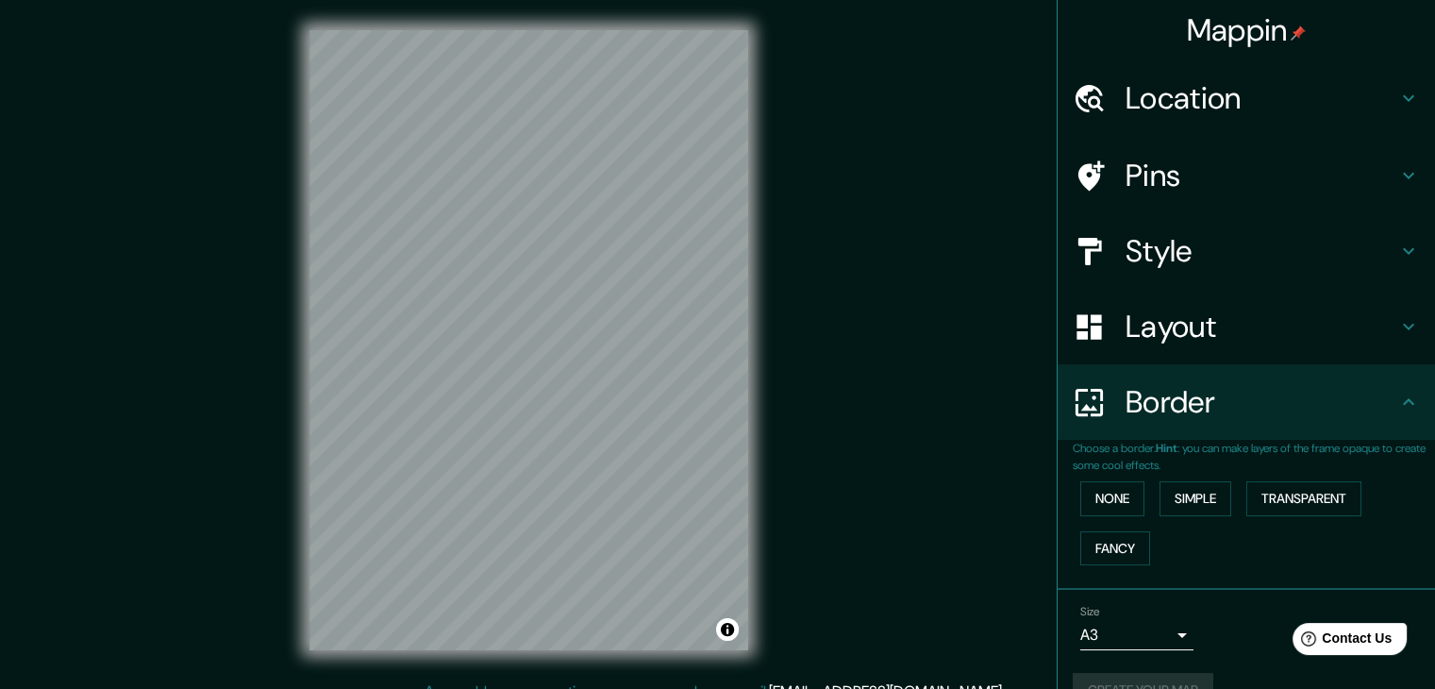
scroll to position [40, 0]
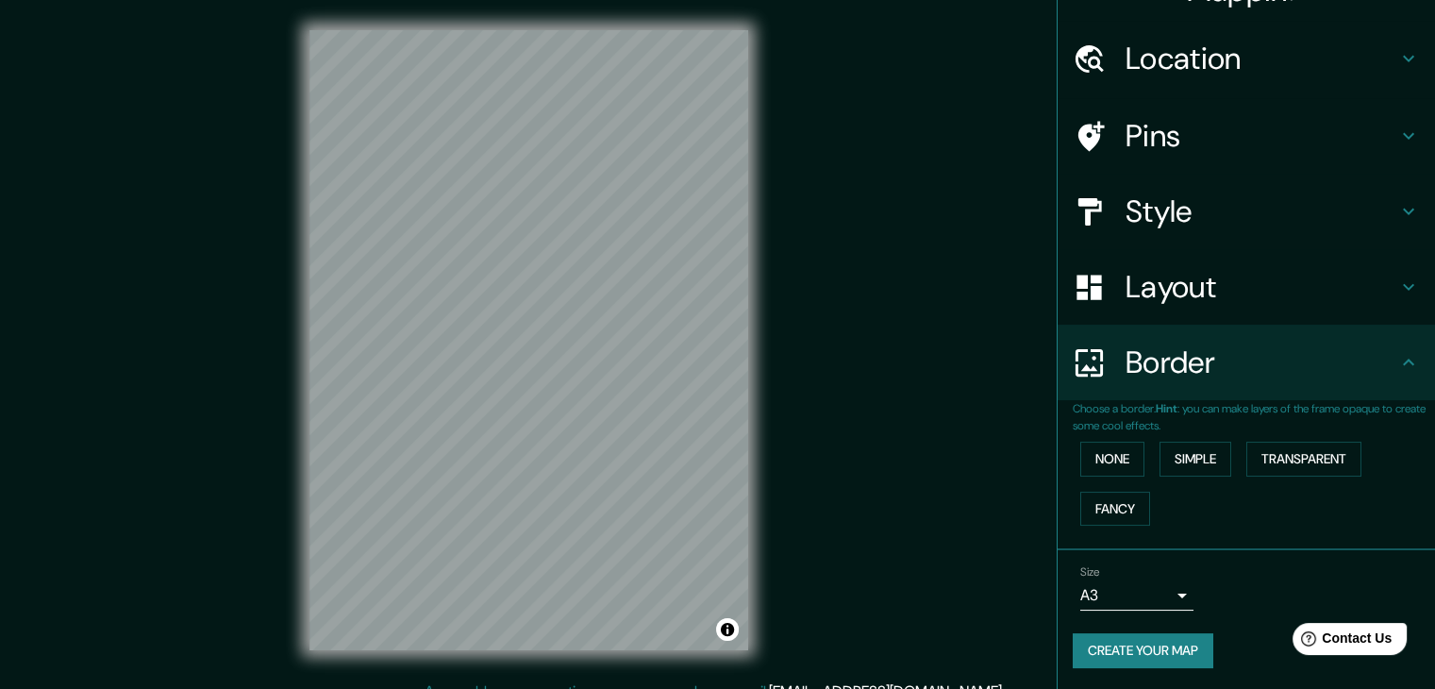
click at [1223, 576] on div "Size A3 a4" at bounding box center [1246, 588] width 347 height 60
click at [1397, 368] on icon at bounding box center [1408, 362] width 23 height 23
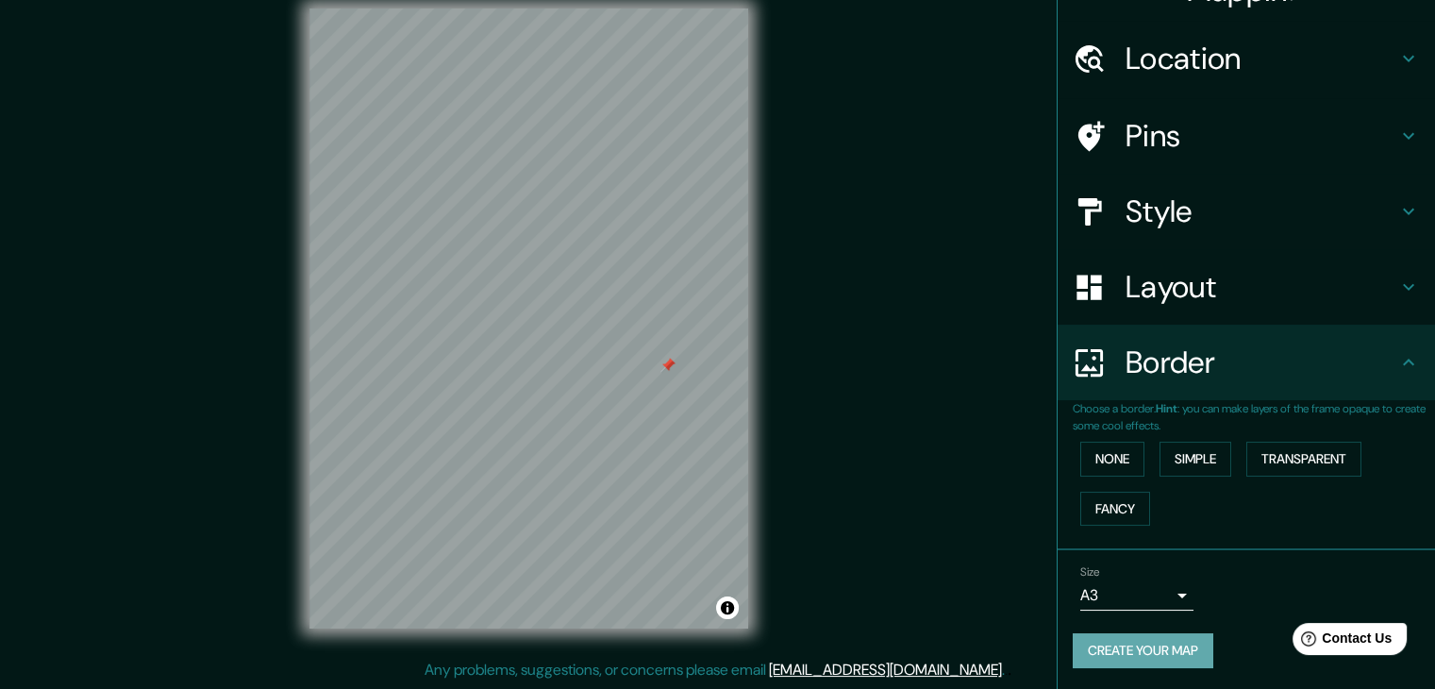
click at [1124, 647] on button "Create your map" at bounding box center [1143, 650] width 141 height 35
click at [1118, 453] on button "None" at bounding box center [1112, 459] width 64 height 35
click at [1202, 453] on button "Simple" at bounding box center [1196, 459] width 72 height 35
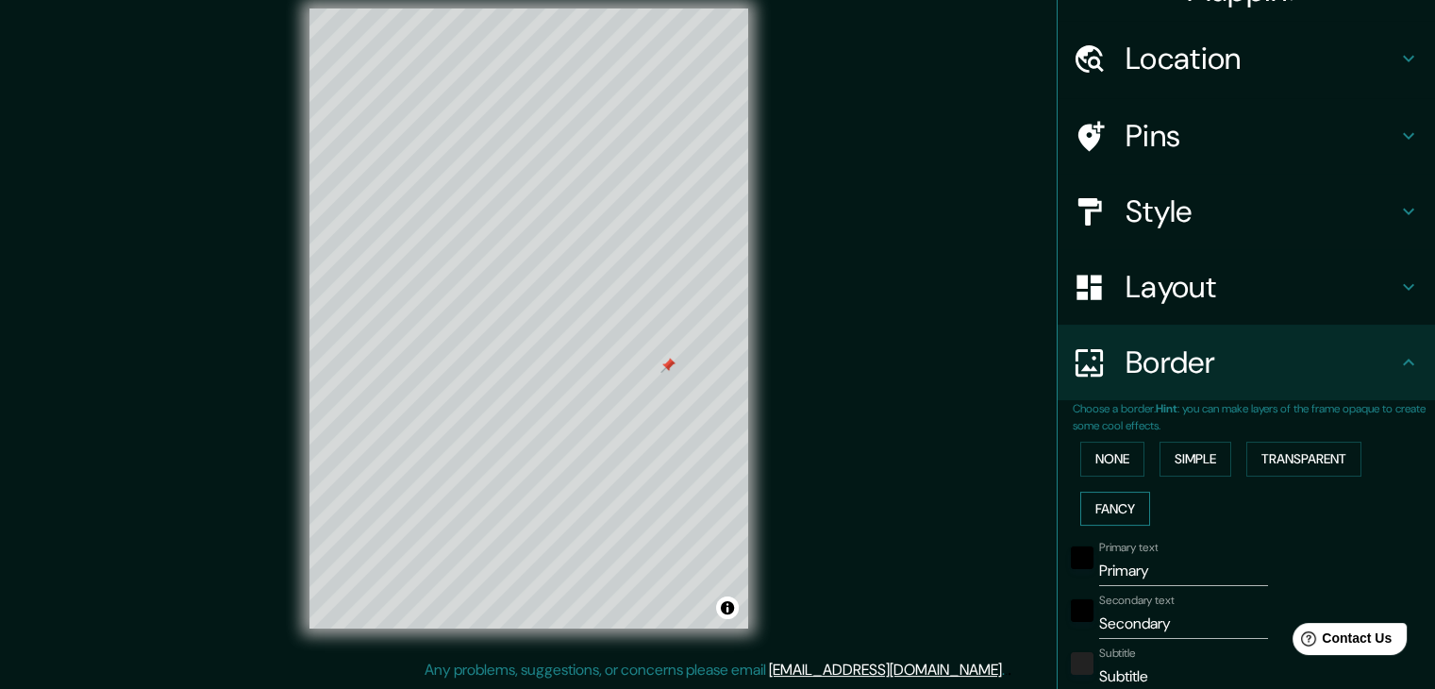
click at [1102, 512] on button "Fancy" at bounding box center [1115, 509] width 70 height 35
click at [1272, 450] on button "Transparent" at bounding box center [1303, 459] width 115 height 35
click at [1101, 450] on button "None" at bounding box center [1112, 459] width 64 height 35
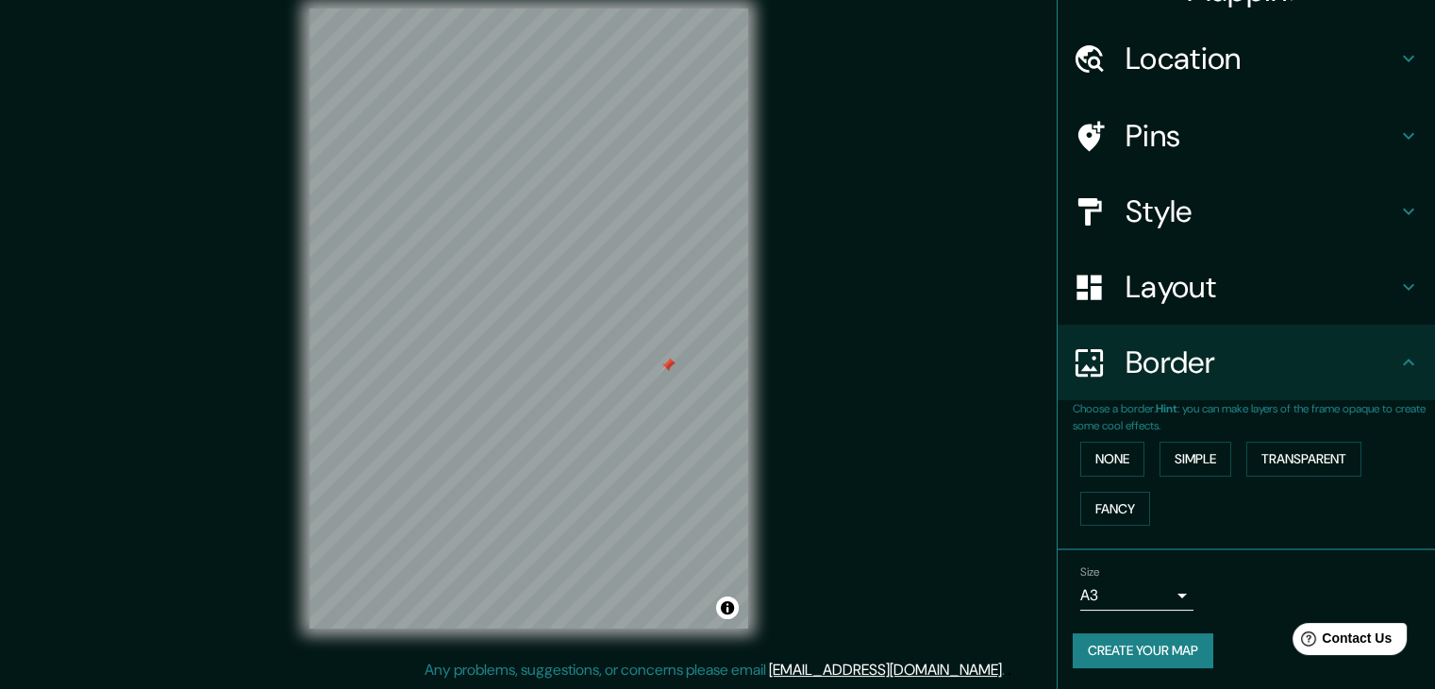
click at [1375, 363] on h4 "Border" at bounding box center [1262, 362] width 272 height 38
click at [1374, 284] on h4 "Layout" at bounding box center [1262, 287] width 272 height 38
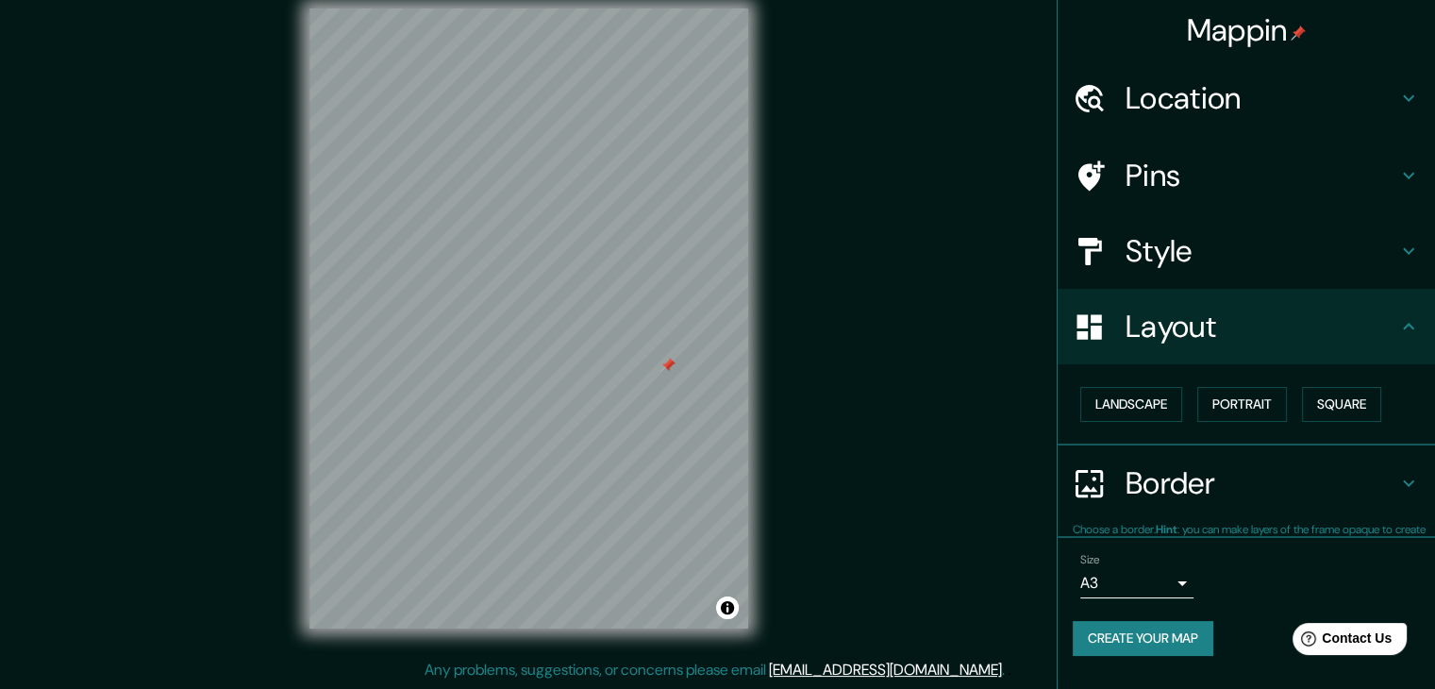
scroll to position [0, 0]
click at [1271, 409] on button "Portrait" at bounding box center [1242, 404] width 90 height 35
click at [1321, 405] on button "Square" at bounding box center [1341, 404] width 79 height 35
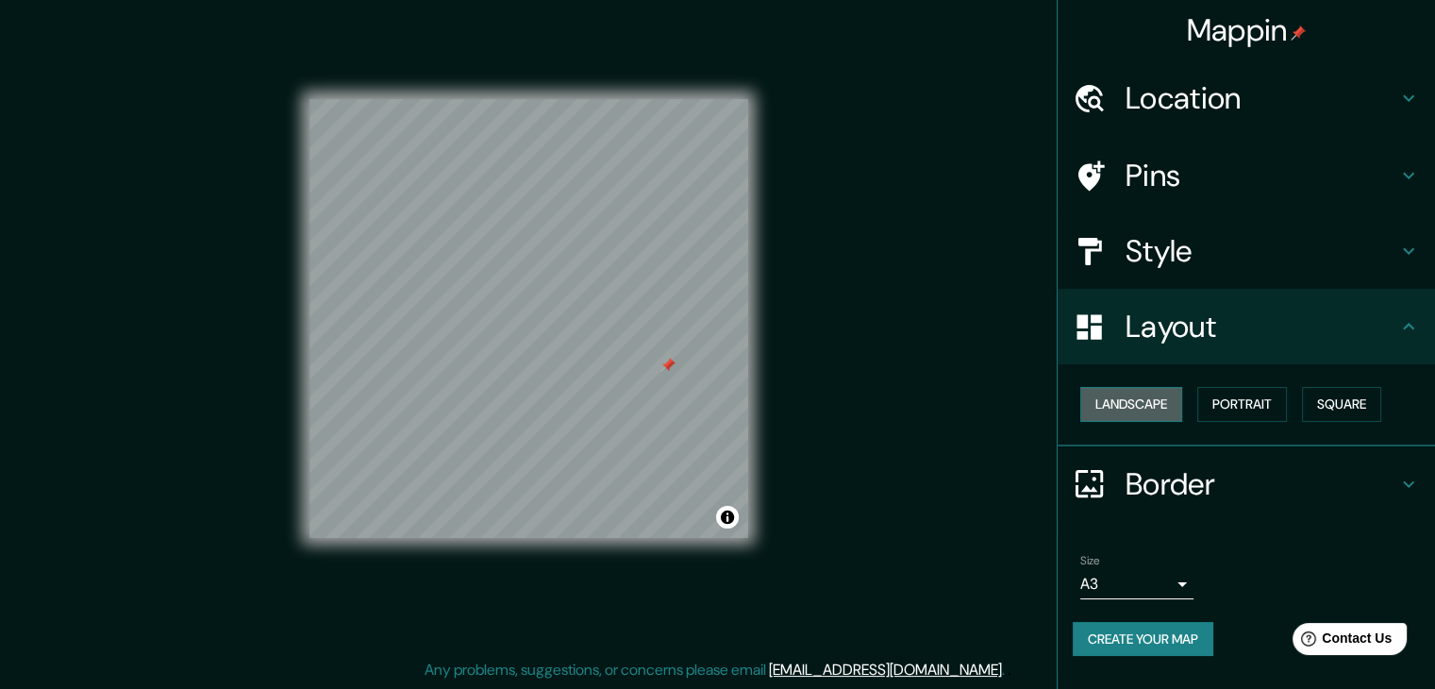
click at [1116, 409] on button "Landscape" at bounding box center [1131, 404] width 102 height 35
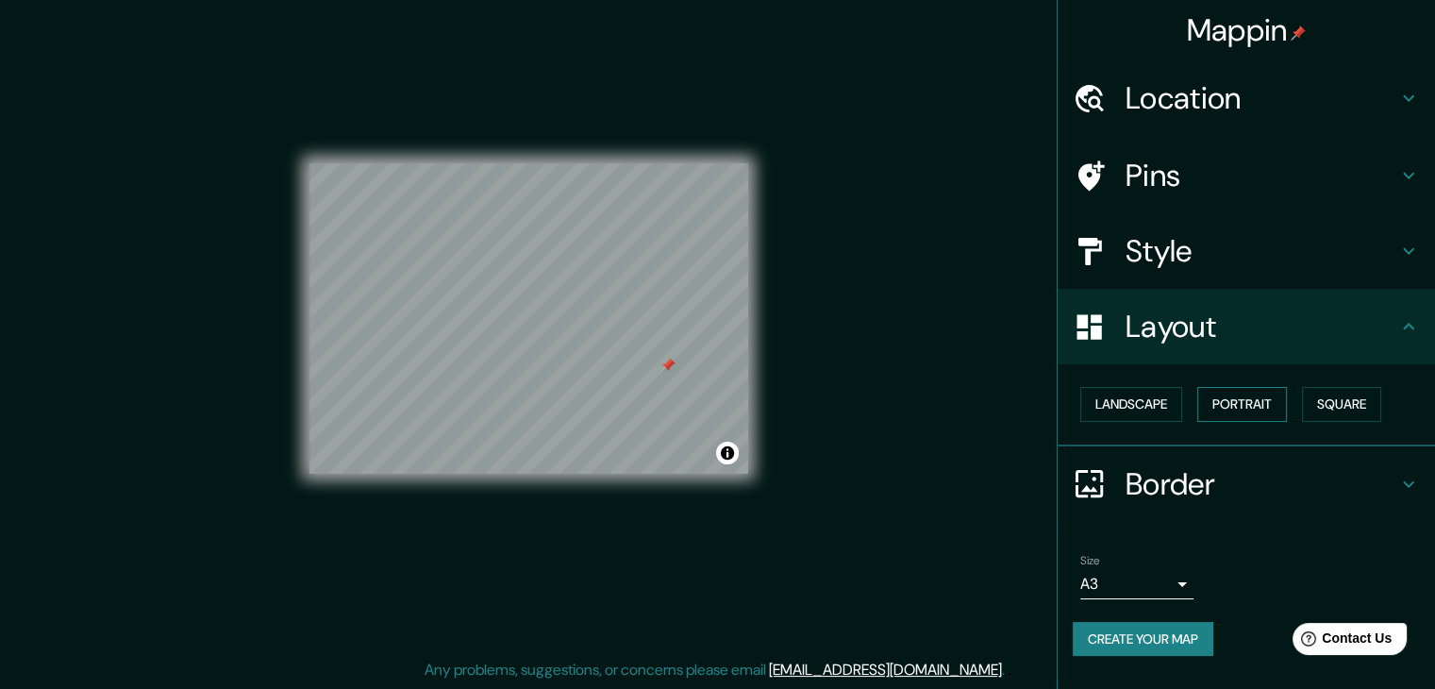
click at [1211, 401] on button "Portrait" at bounding box center [1242, 404] width 90 height 35
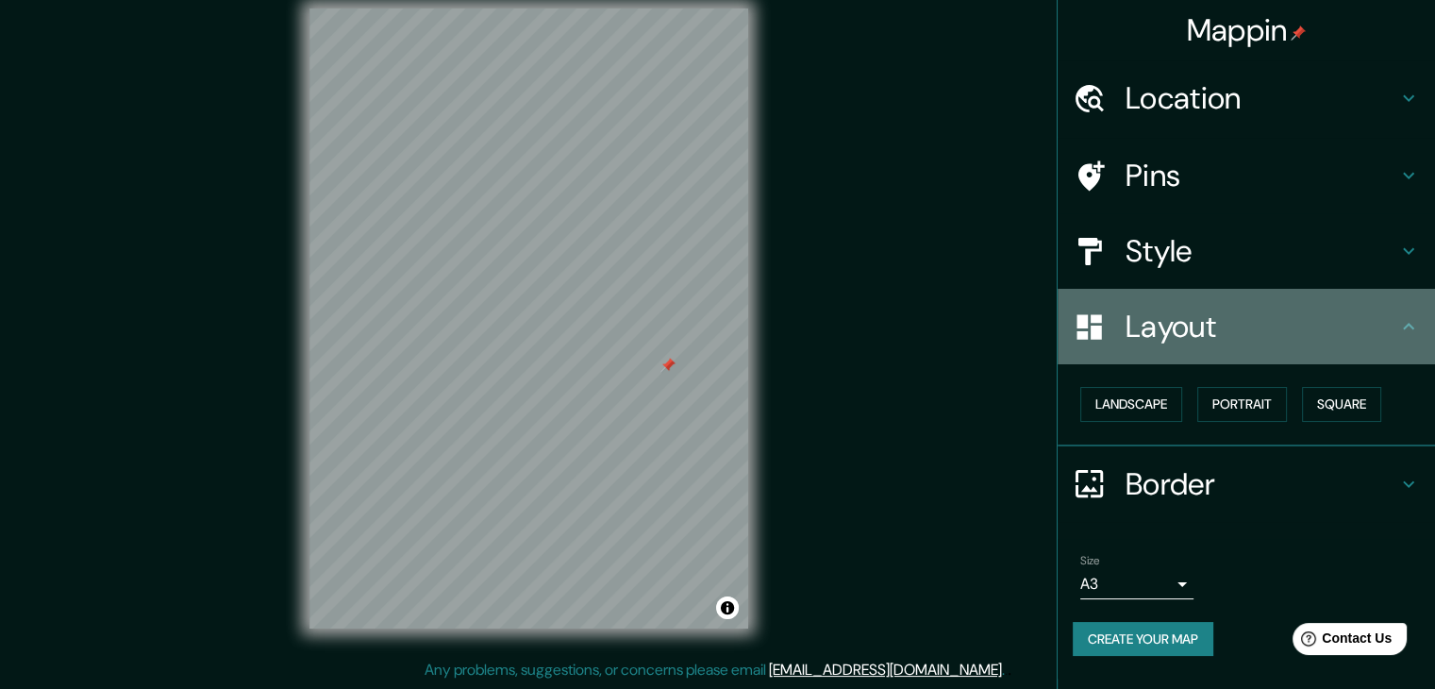
click at [1310, 321] on h4 "Layout" at bounding box center [1262, 327] width 272 height 38
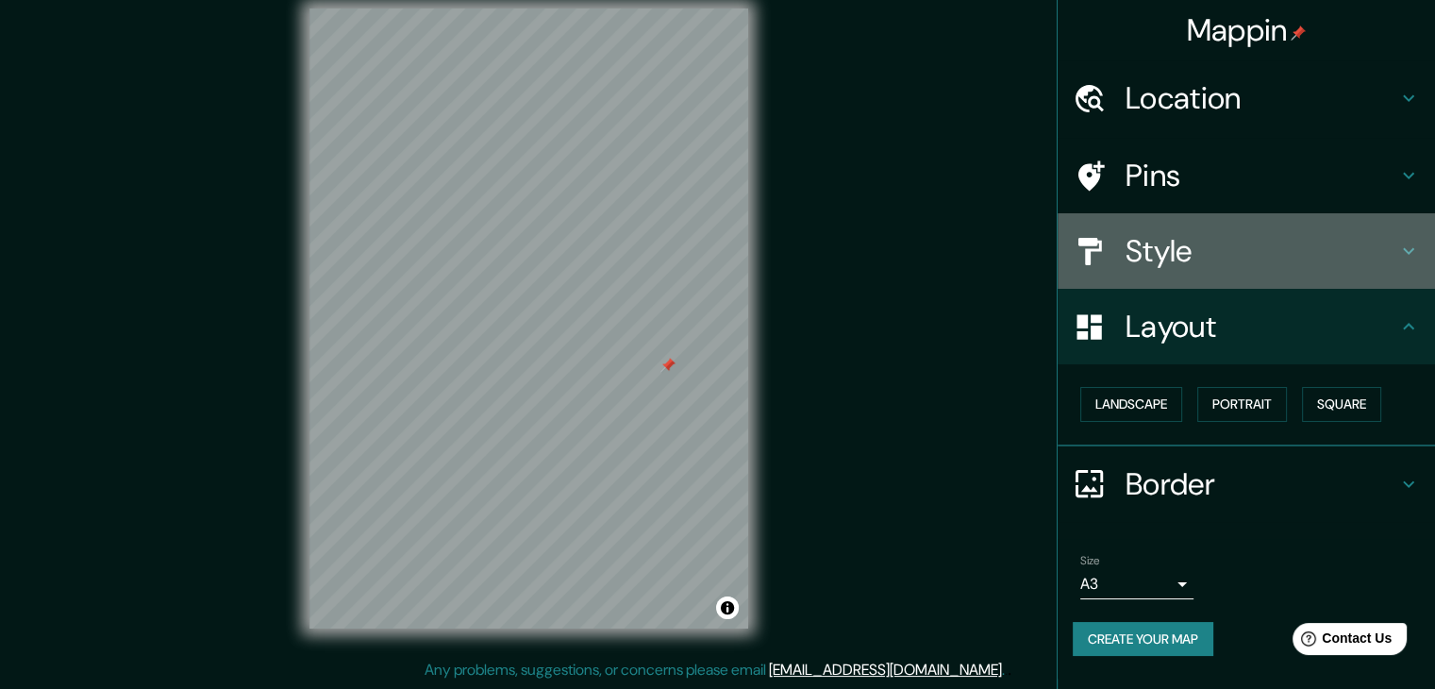
click at [1301, 272] on div "Style" at bounding box center [1246, 250] width 377 height 75
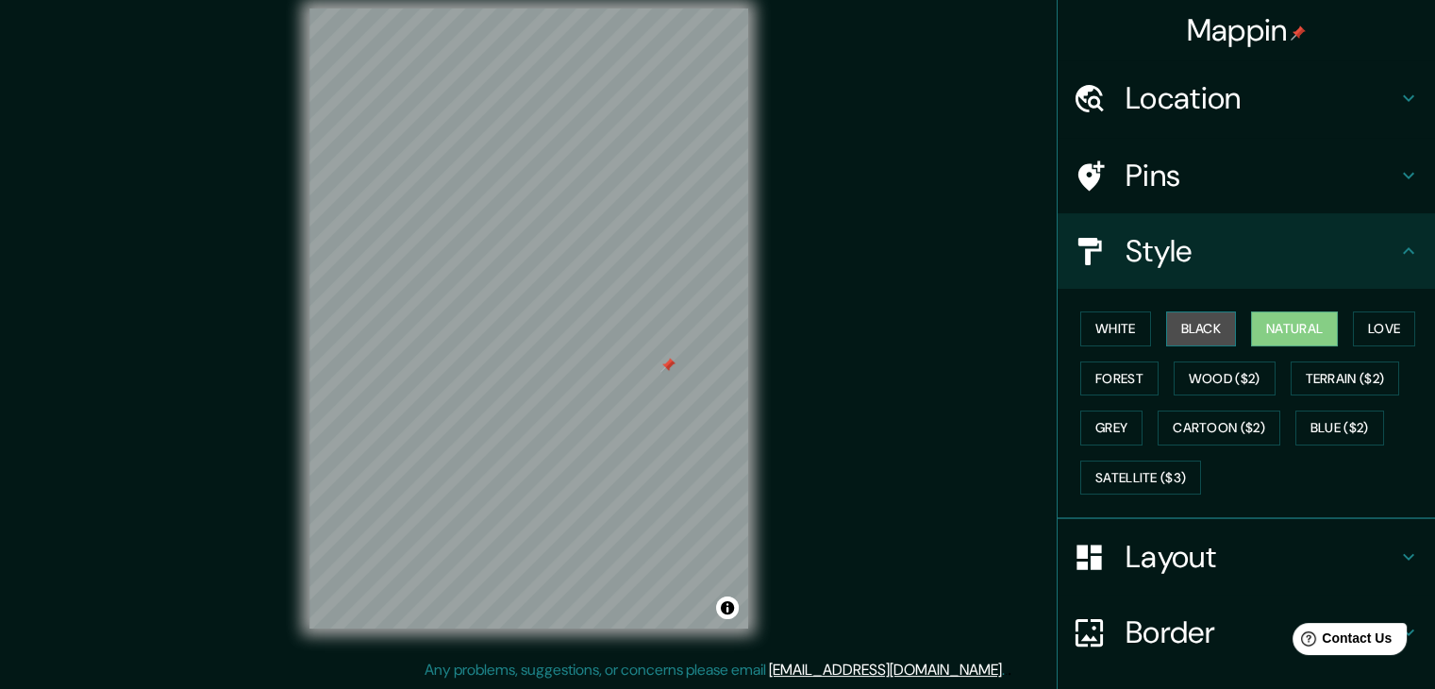
click at [1177, 335] on button "Black" at bounding box center [1201, 328] width 71 height 35
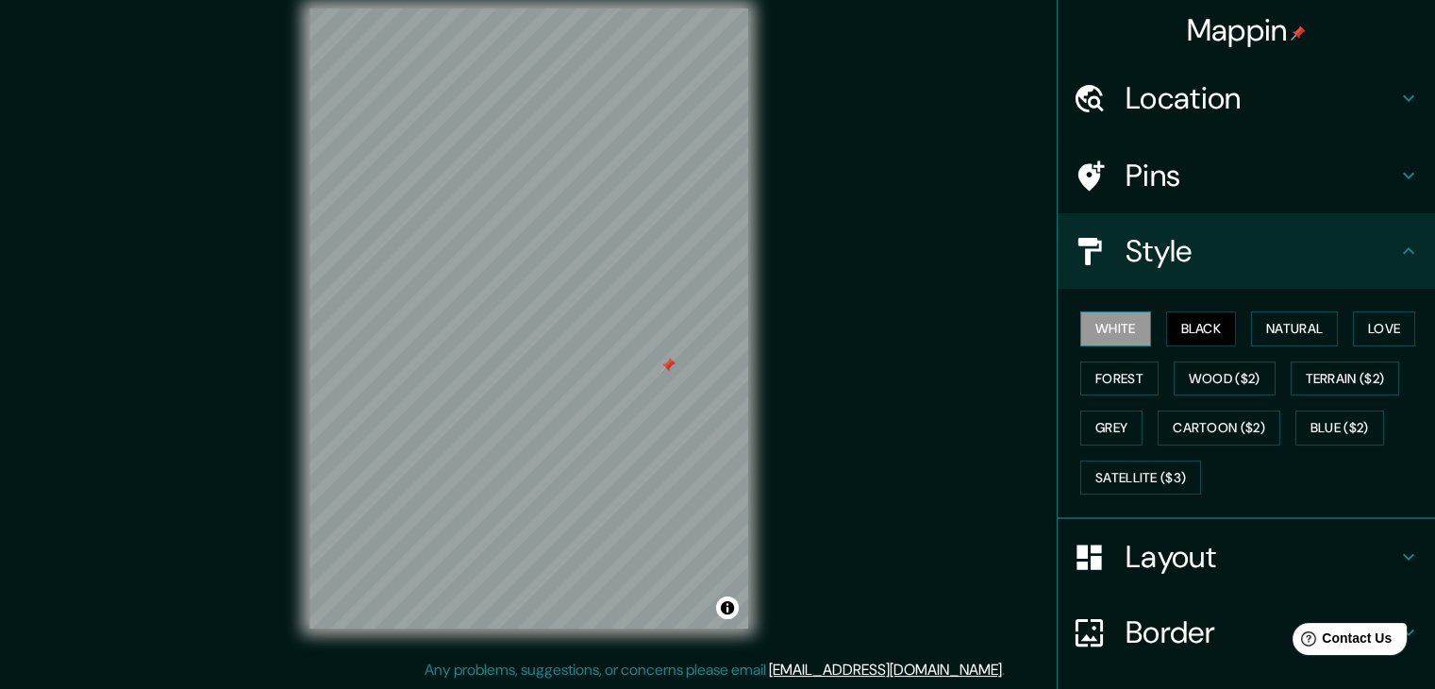
click at [1105, 329] on button "White" at bounding box center [1115, 328] width 71 height 35
click at [1306, 250] on h4 "Style" at bounding box center [1262, 251] width 272 height 38
click at [1326, 172] on h4 "Pins" at bounding box center [1262, 176] width 272 height 38
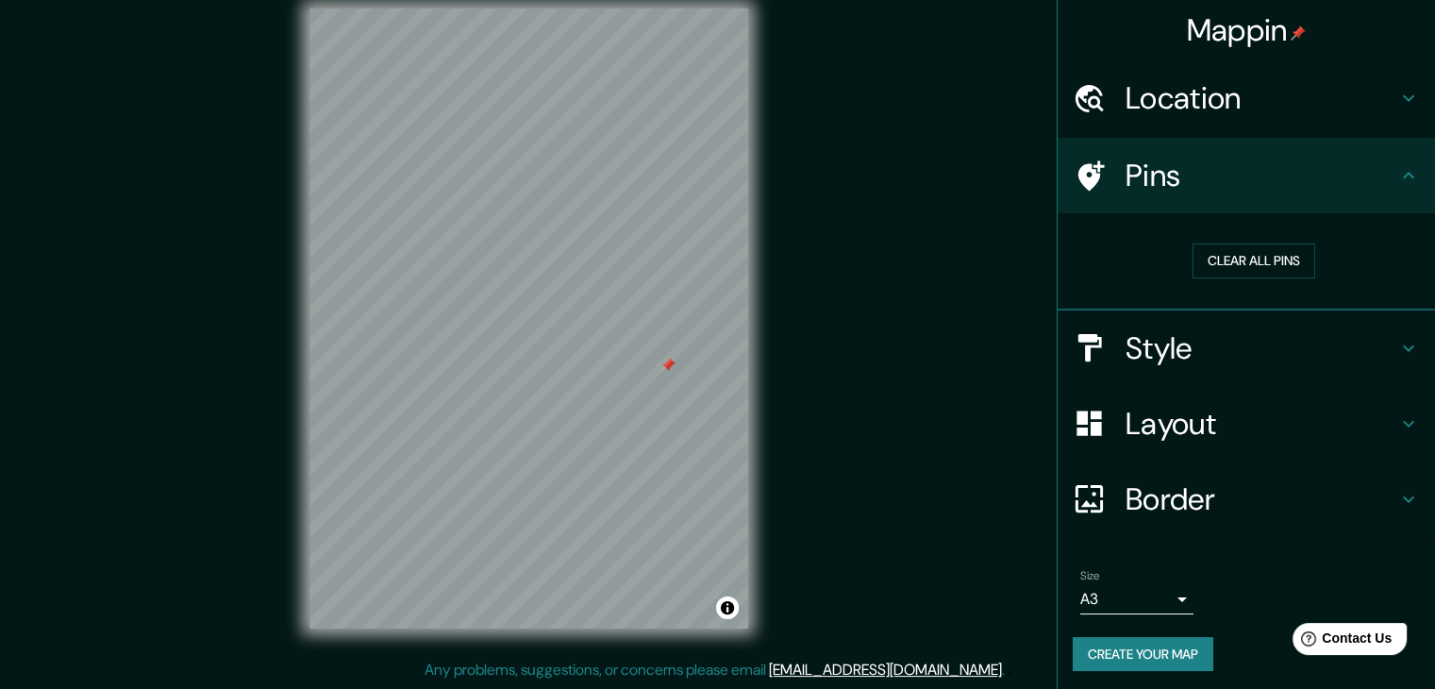
click at [1286, 178] on h4 "Pins" at bounding box center [1262, 176] width 272 height 38
click at [1265, 258] on button "Clear all pins" at bounding box center [1254, 260] width 123 height 35
click at [1344, 174] on h4 "Pins" at bounding box center [1262, 176] width 272 height 38
click at [1413, 92] on div "Location" at bounding box center [1246, 97] width 377 height 75
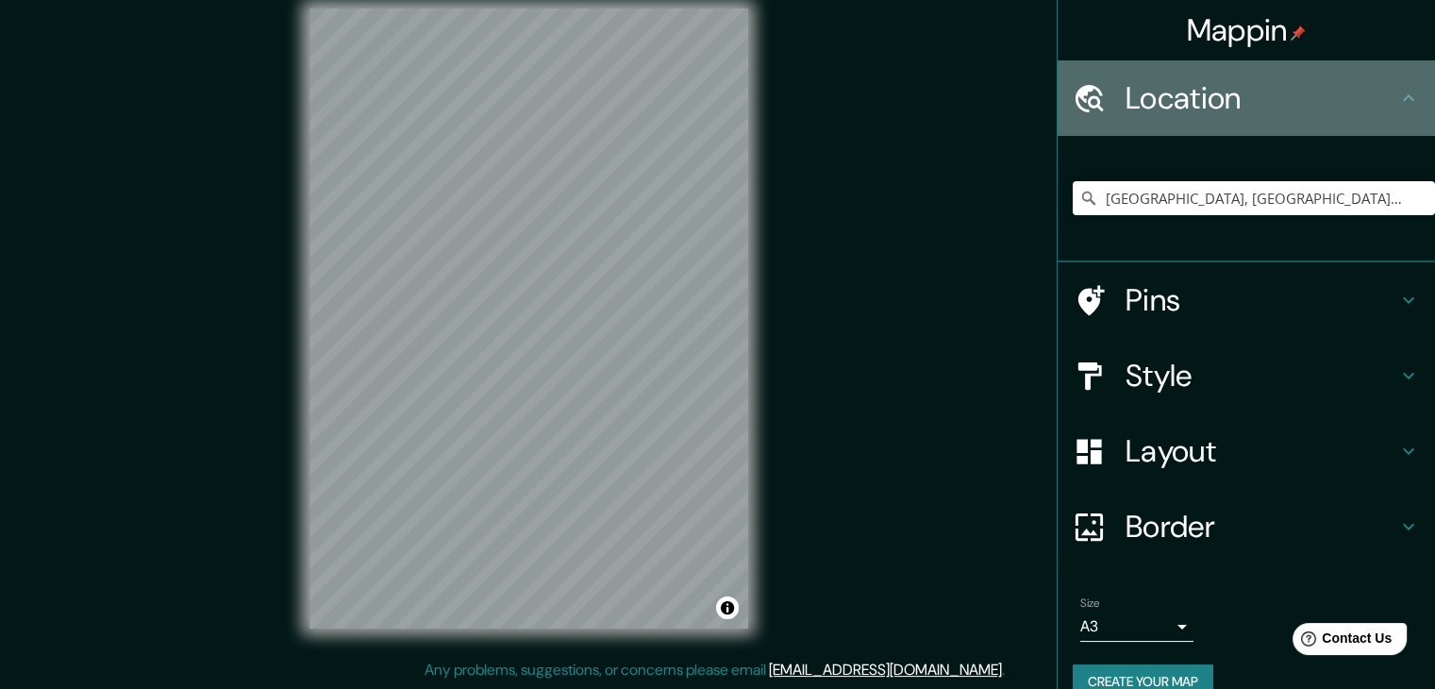
click at [1402, 90] on icon at bounding box center [1408, 98] width 23 height 23
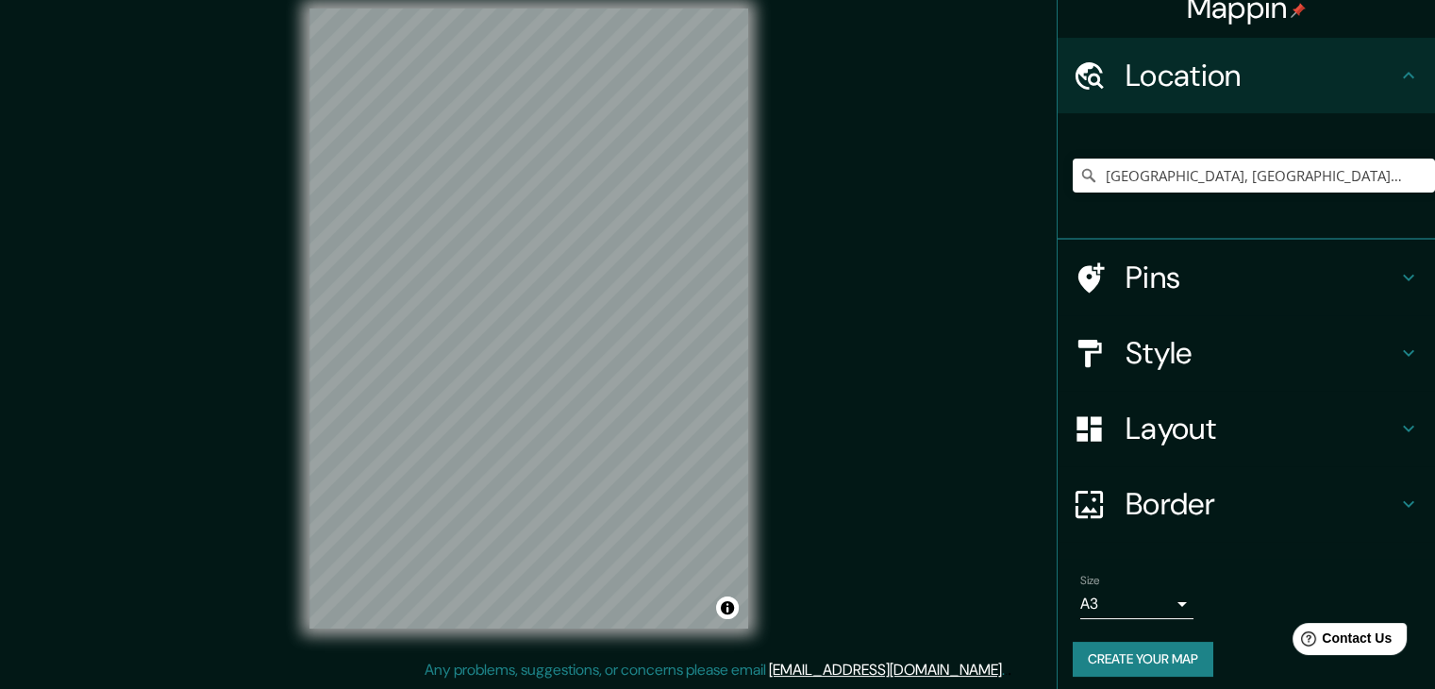
scroll to position [32, 0]
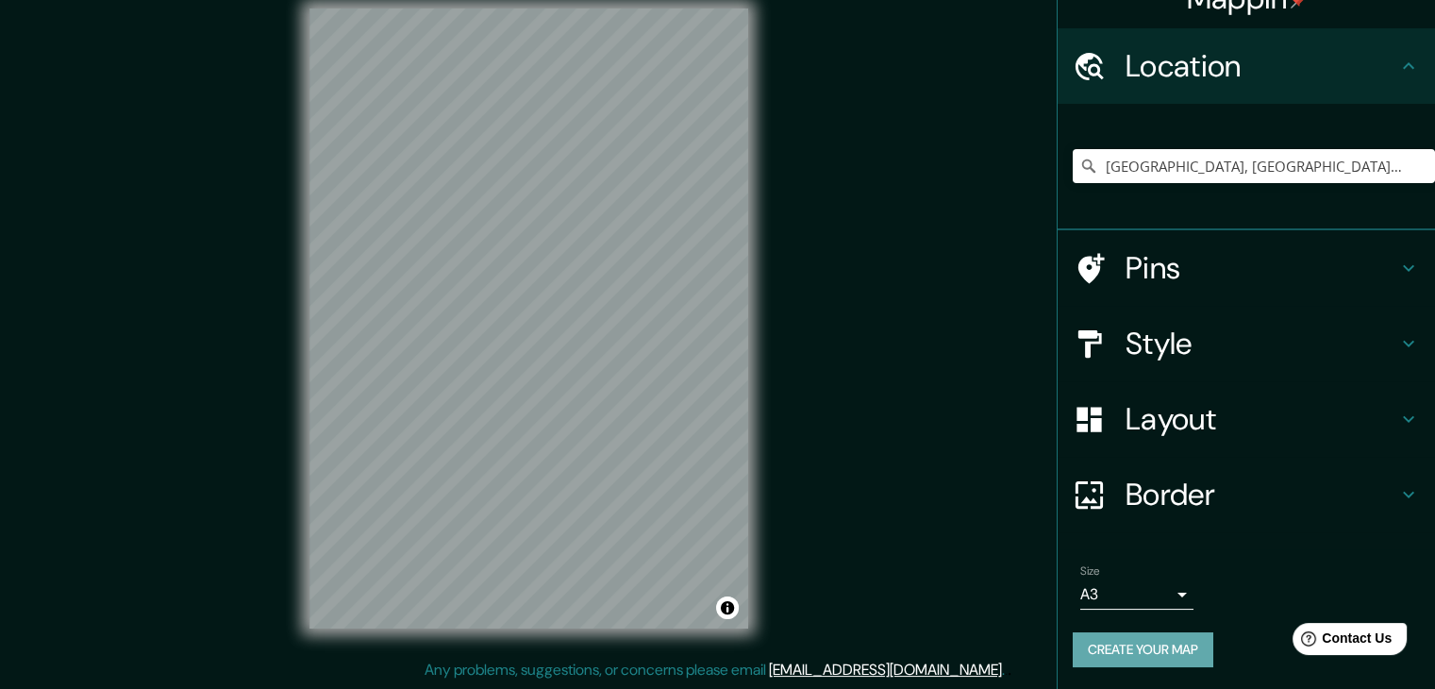
click at [1134, 651] on button "Create your map" at bounding box center [1143, 649] width 141 height 35
